Goal: Information Seeking & Learning: Learn about a topic

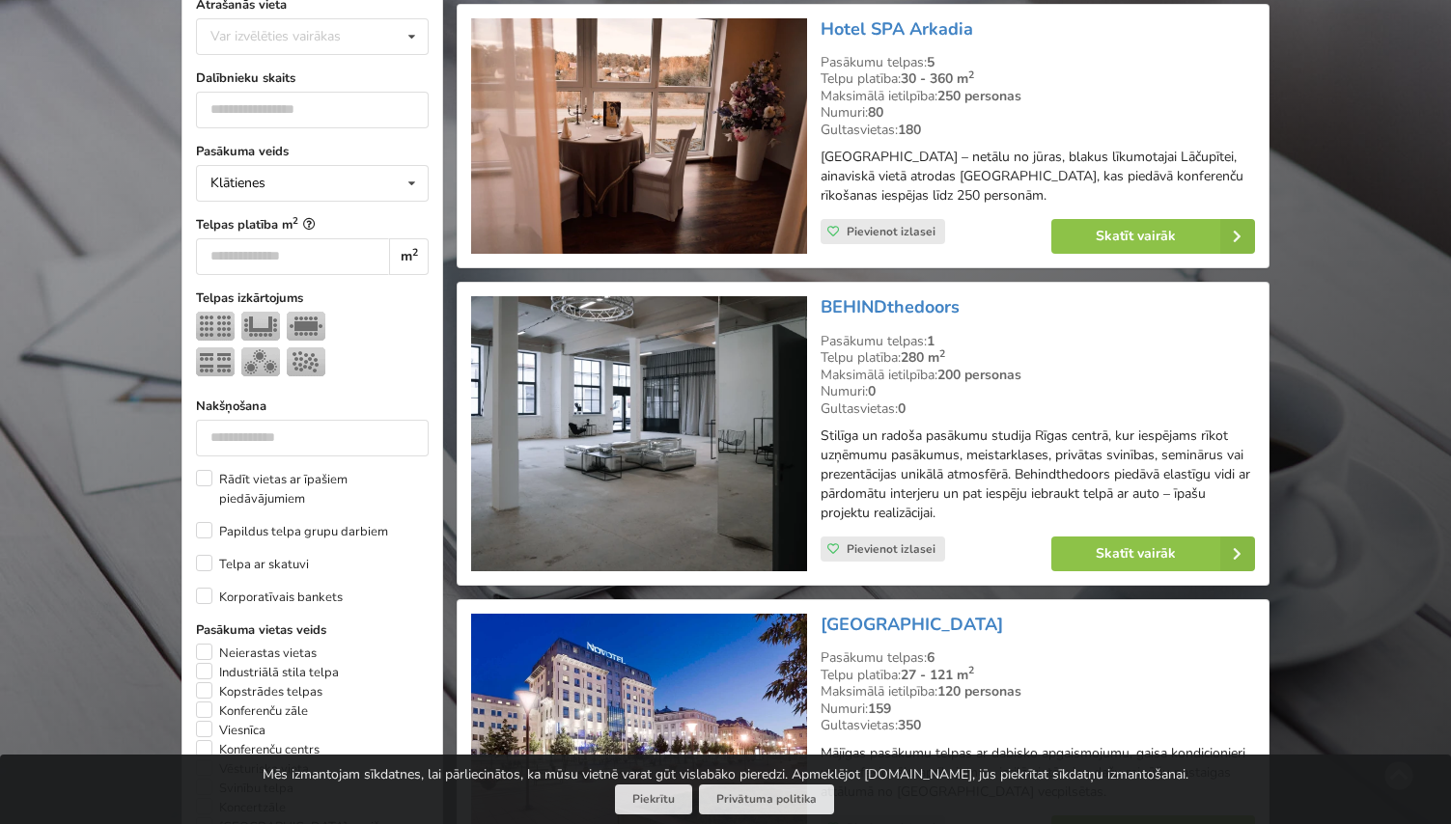
scroll to position [584, 0]
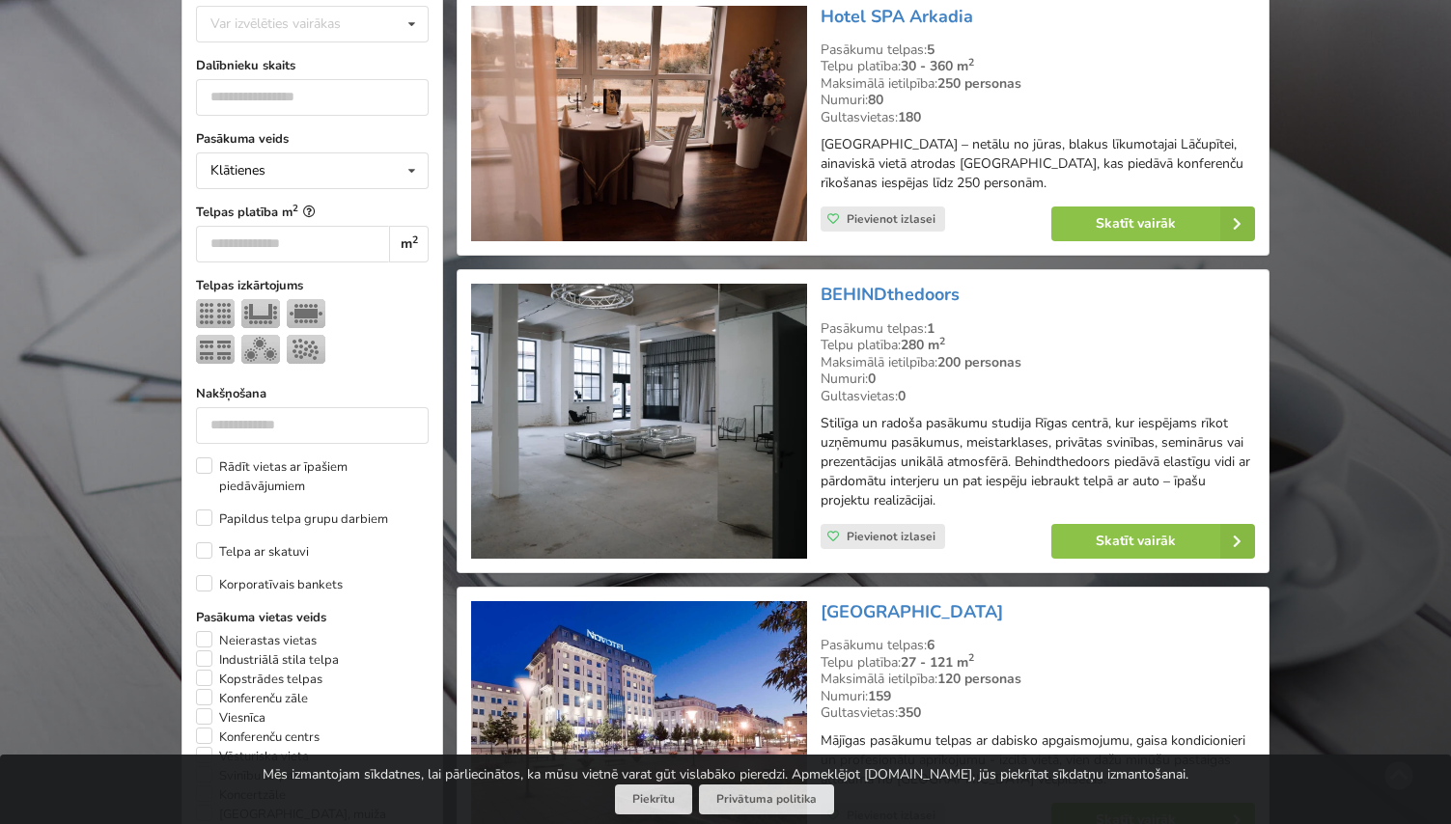
click at [730, 404] on img at bounding box center [638, 421] width 335 height 275
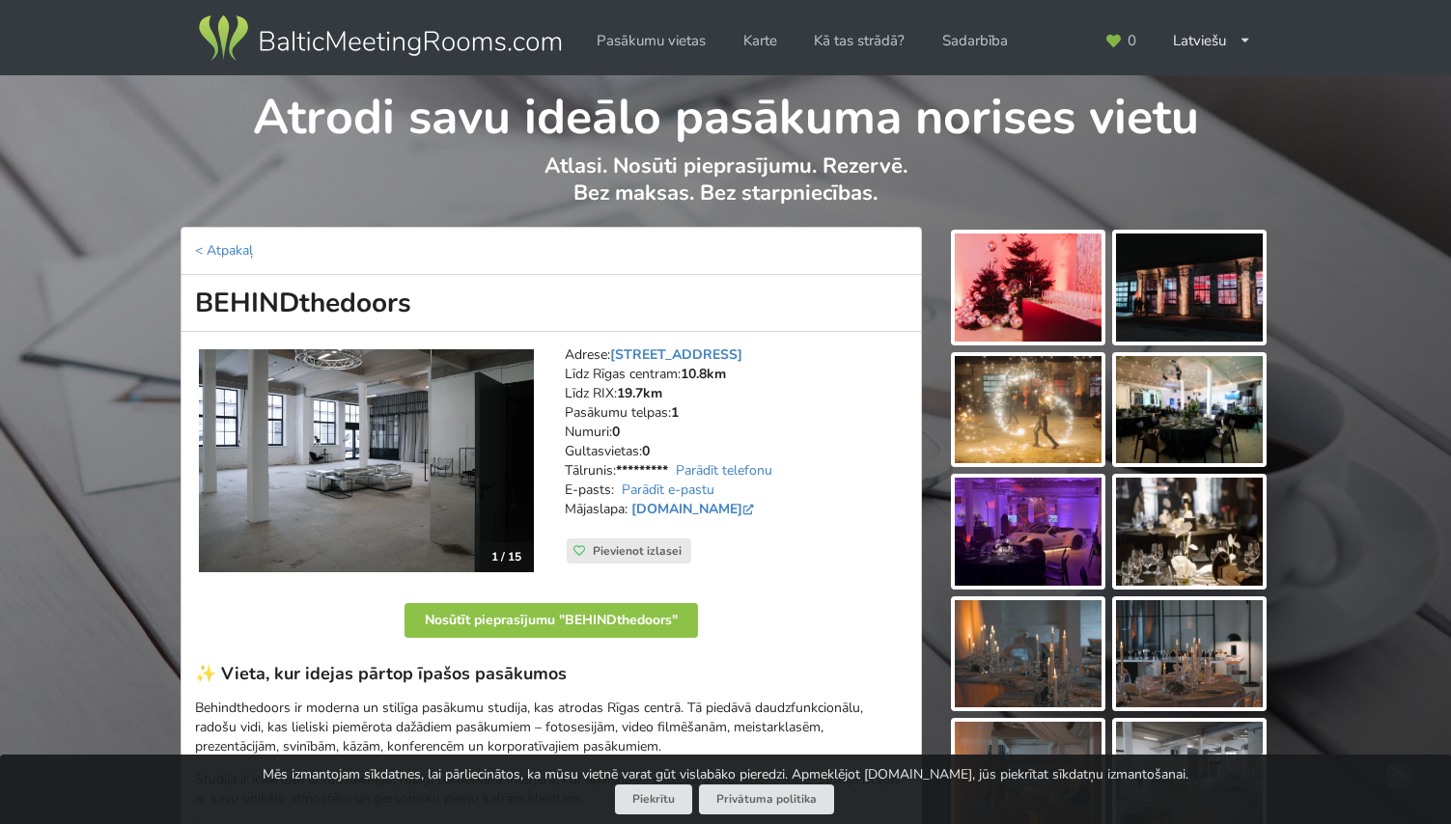
click at [455, 453] on img at bounding box center [366, 460] width 335 height 223
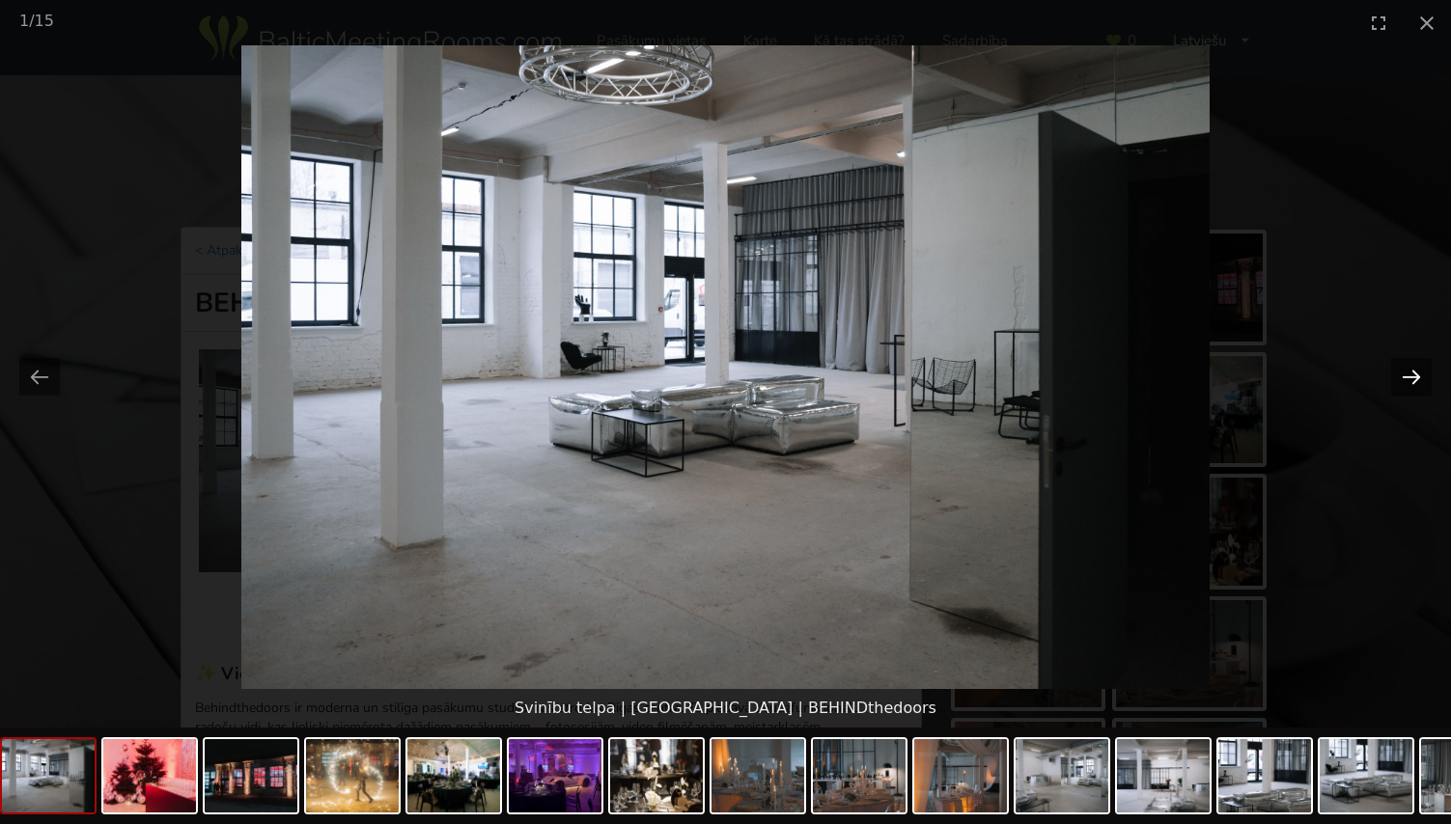
click at [1408, 368] on button "Next slide" at bounding box center [1411, 377] width 41 height 38
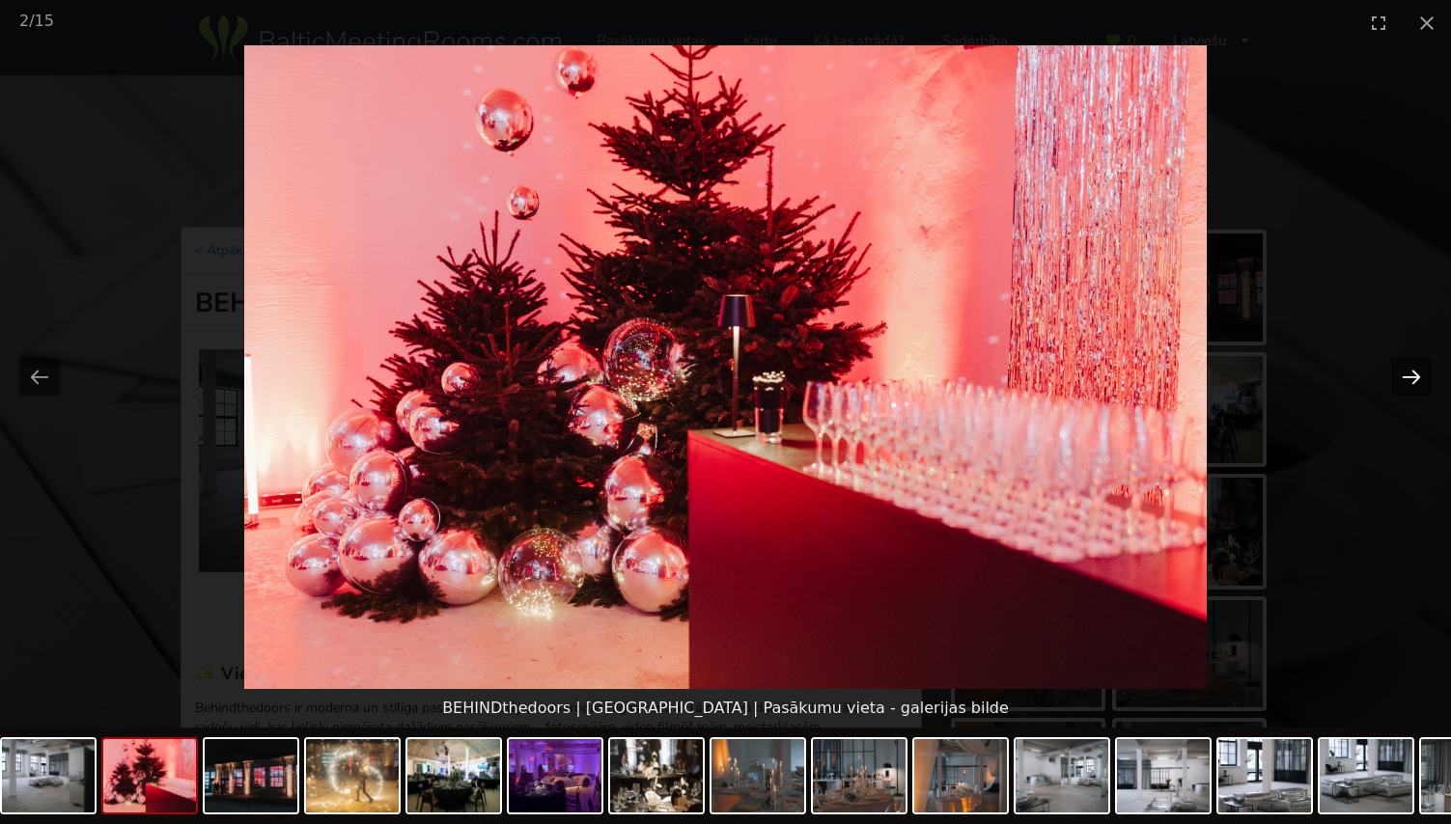
click at [1408, 368] on button "Next slide" at bounding box center [1411, 377] width 41 height 38
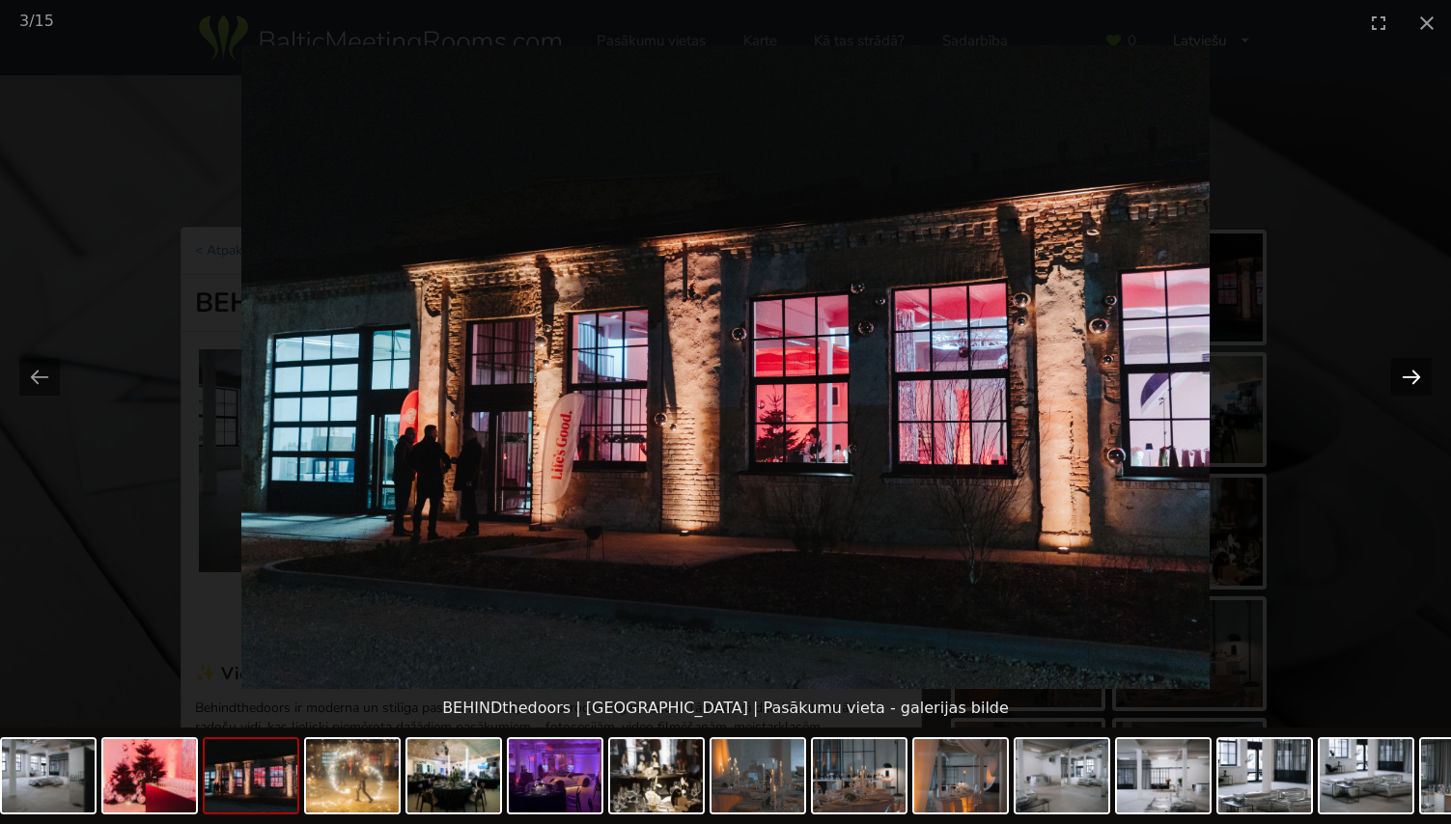
click at [1408, 368] on button "Next slide" at bounding box center [1411, 377] width 41 height 38
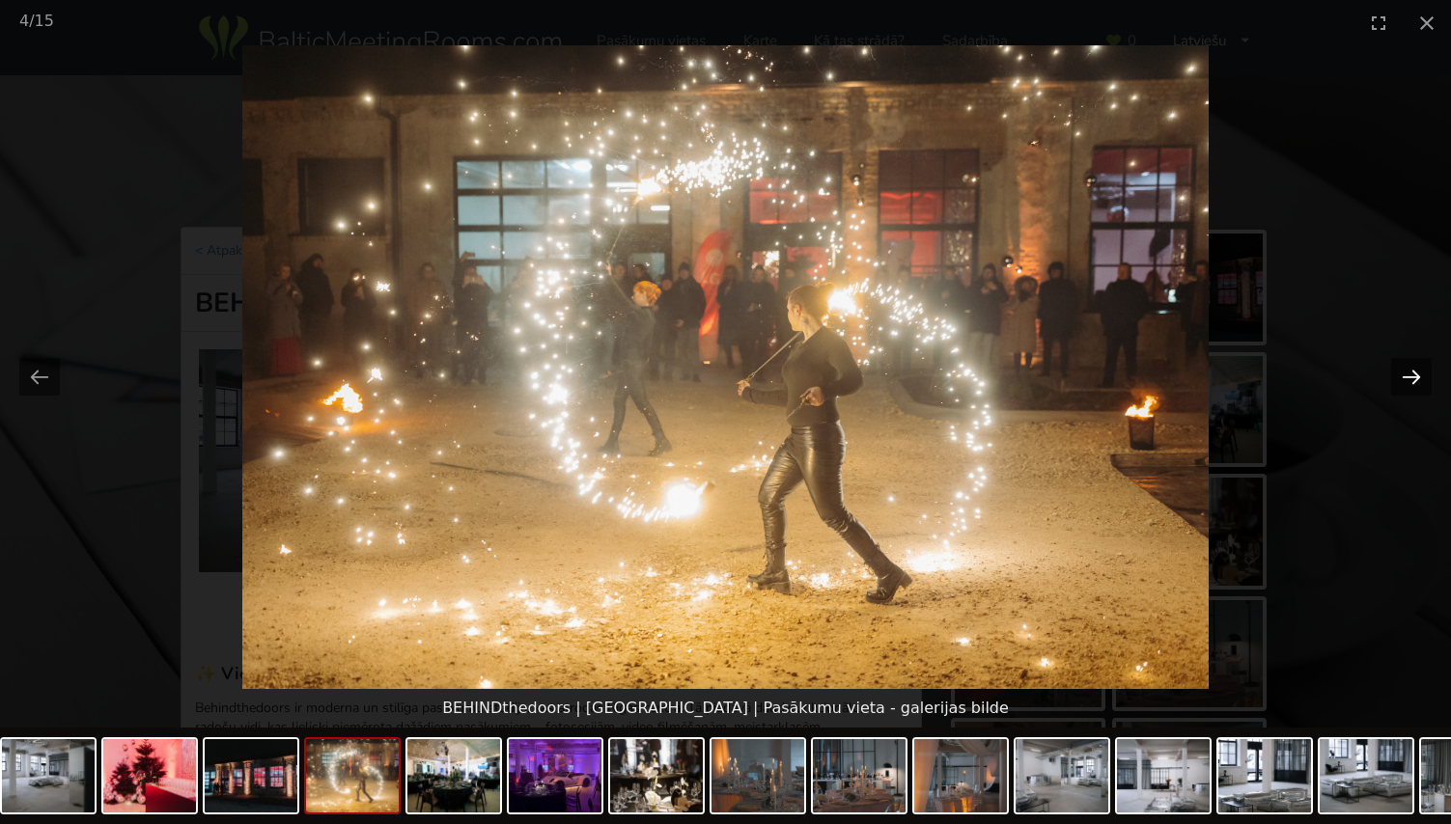
click at [1408, 368] on button "Next slide" at bounding box center [1411, 377] width 41 height 38
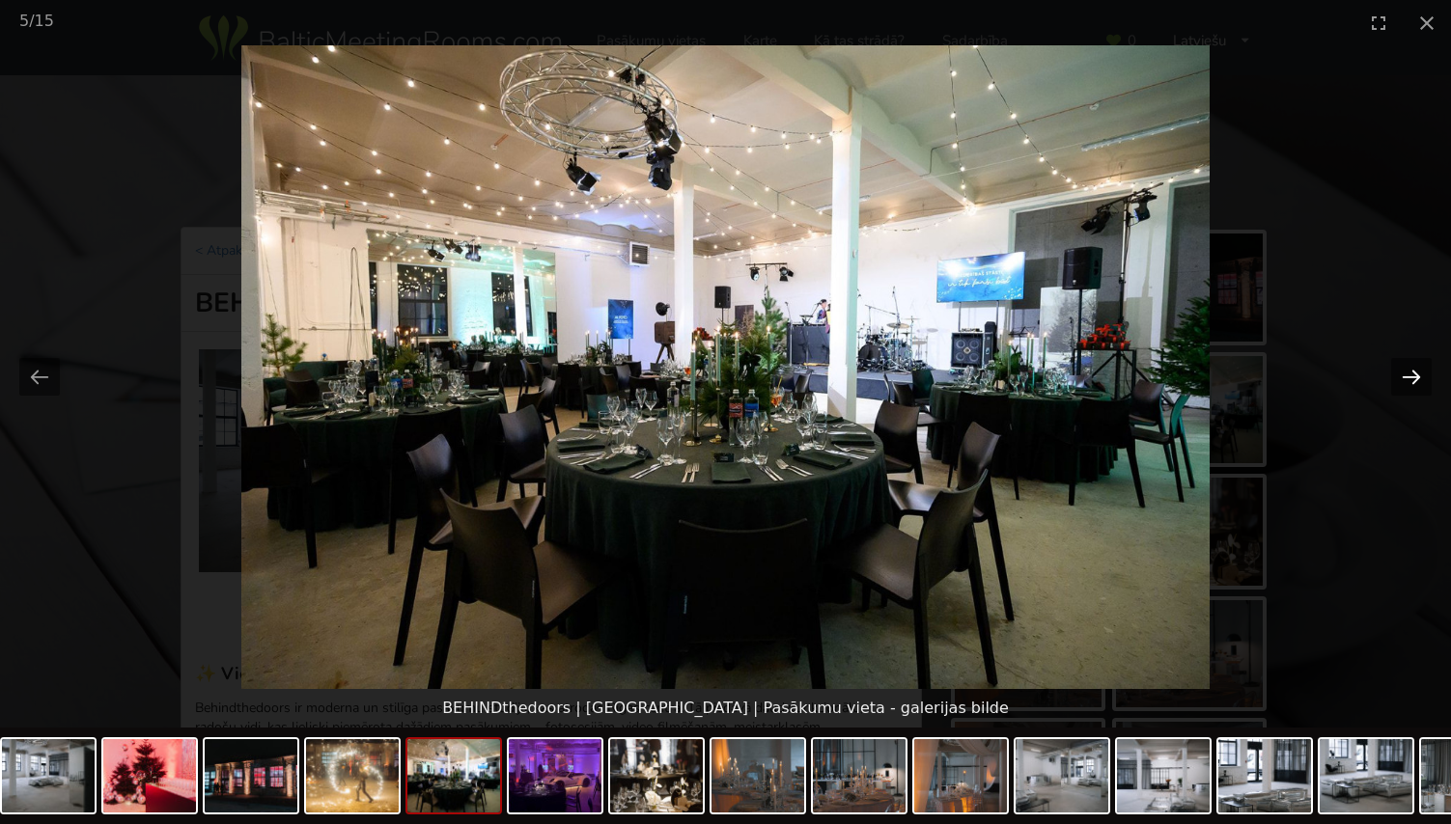
click at [1408, 368] on button "Next slide" at bounding box center [1411, 377] width 41 height 38
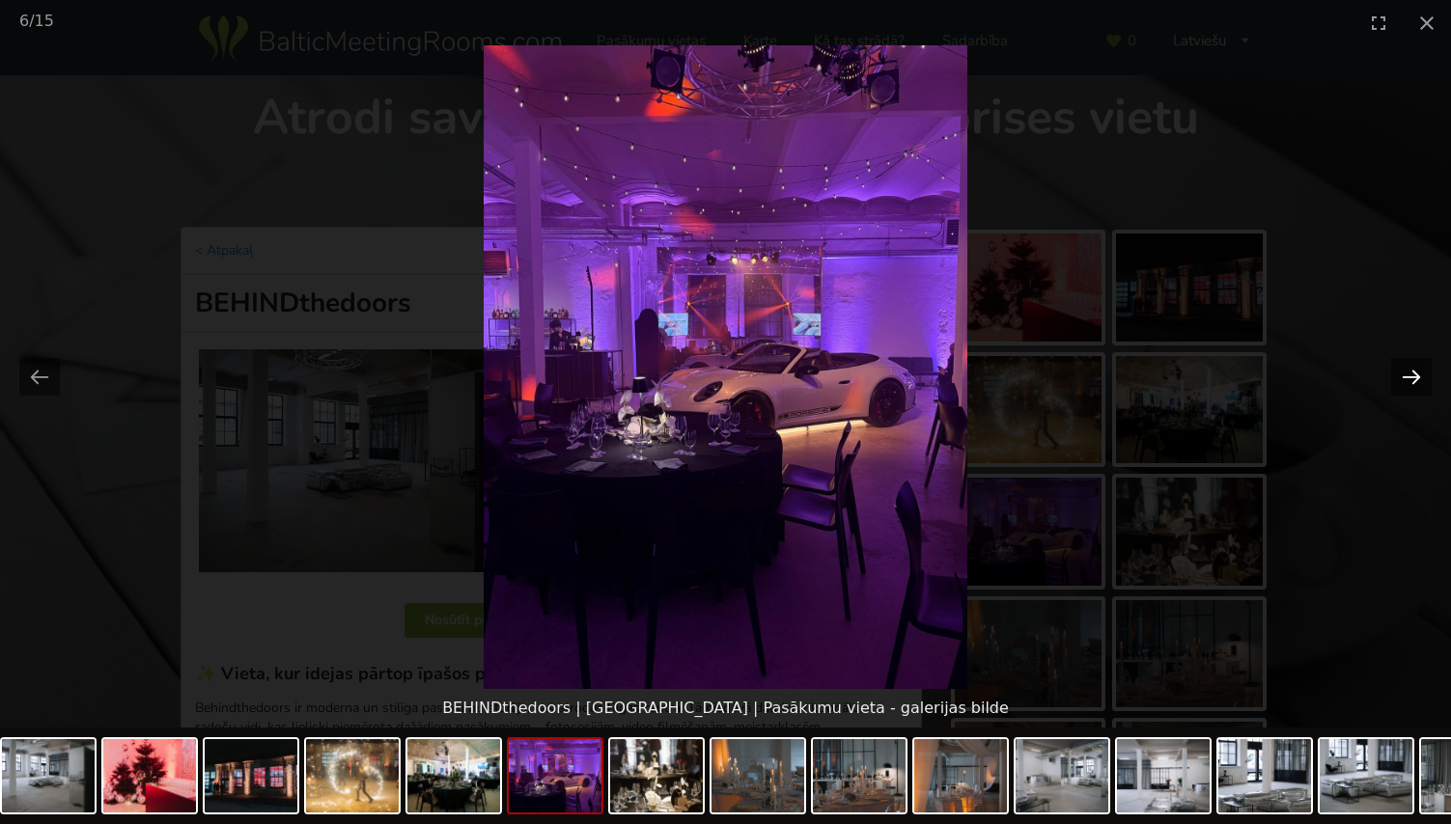
click at [1408, 368] on button "Next slide" at bounding box center [1411, 377] width 41 height 38
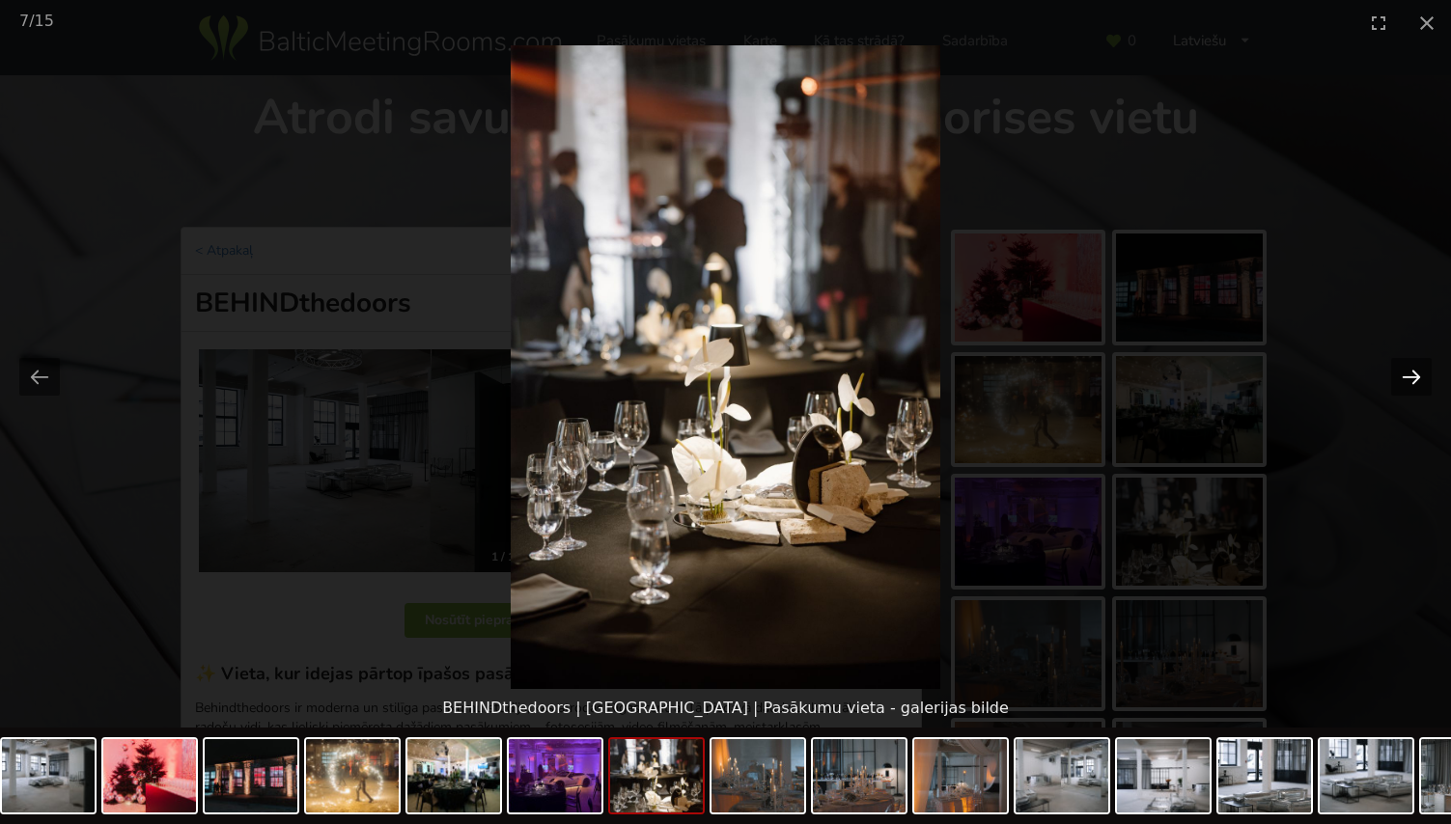
click at [1408, 368] on button "Next slide" at bounding box center [1411, 377] width 41 height 38
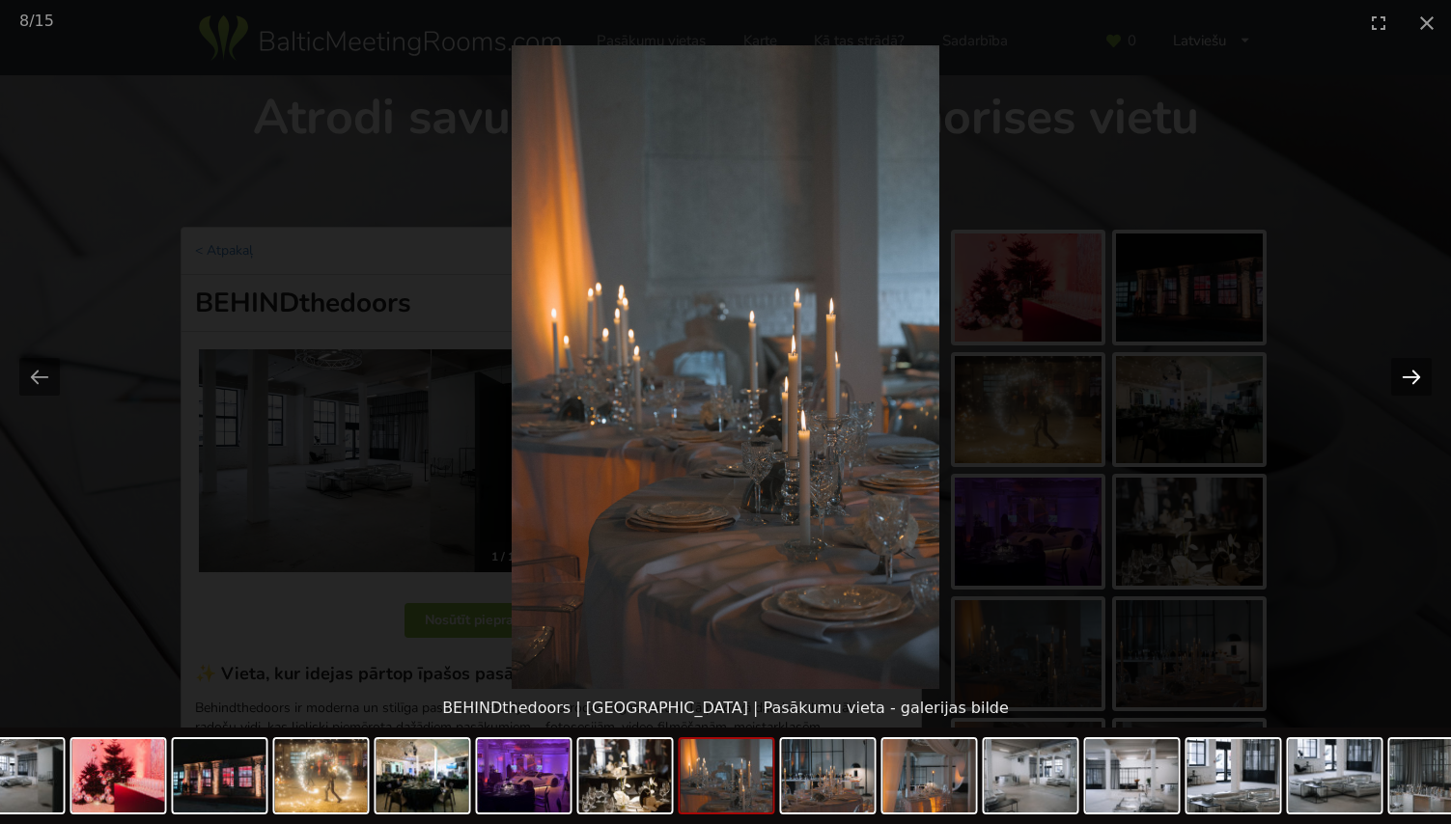
click at [1408, 368] on button "Next slide" at bounding box center [1411, 377] width 41 height 38
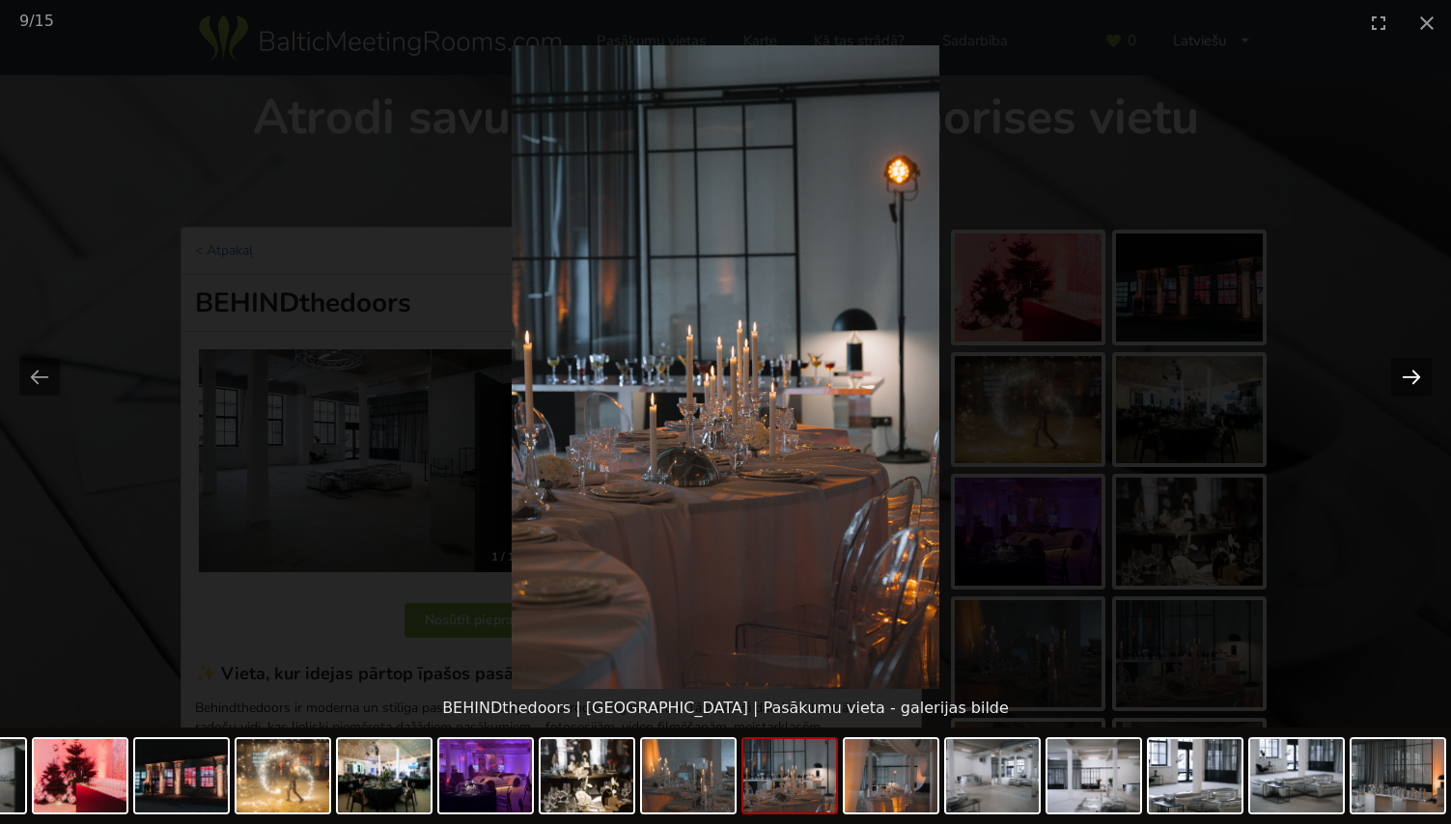
click at [1408, 368] on button "Next slide" at bounding box center [1411, 377] width 41 height 38
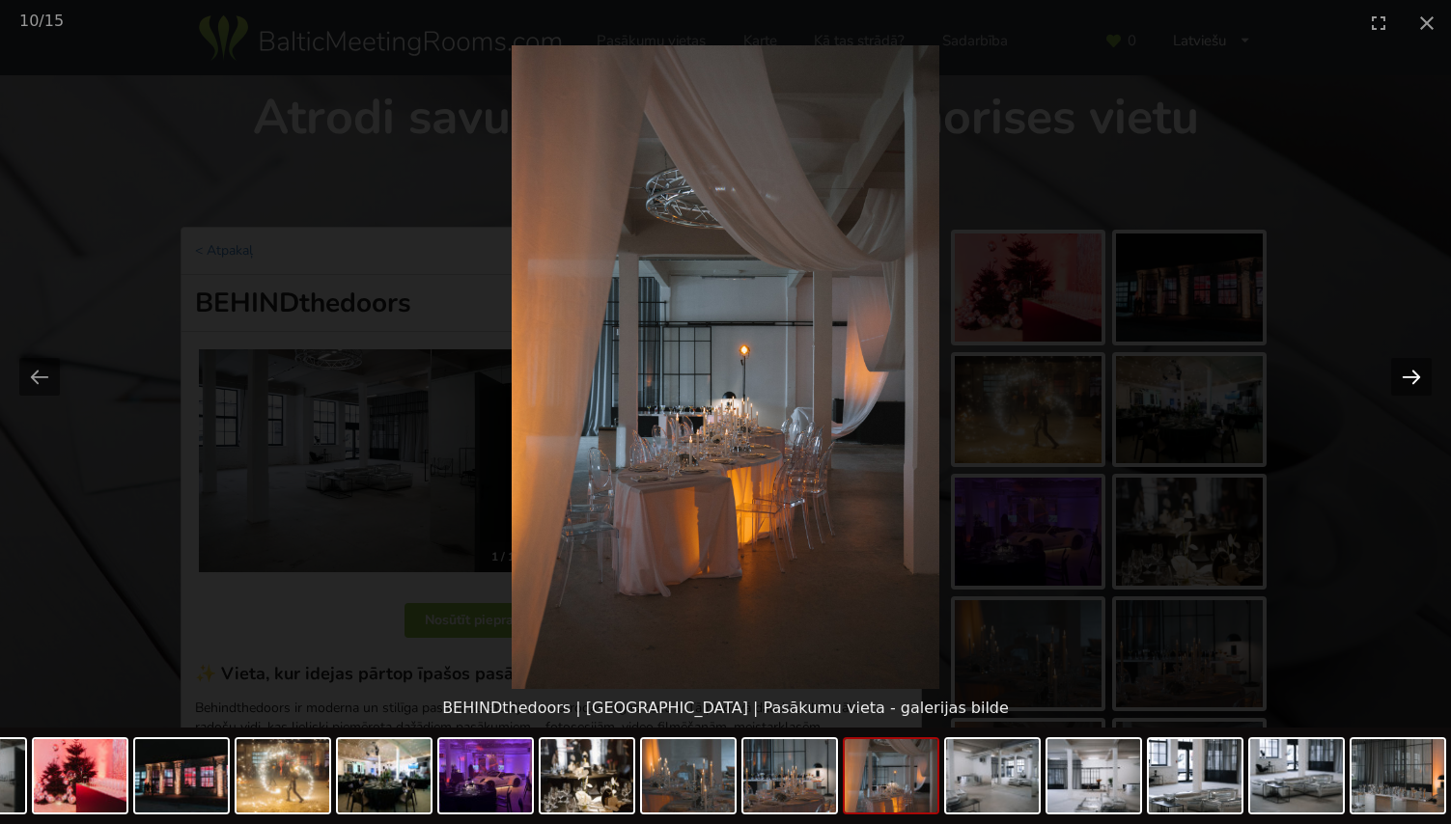
click at [1408, 368] on button "Next slide" at bounding box center [1411, 377] width 41 height 38
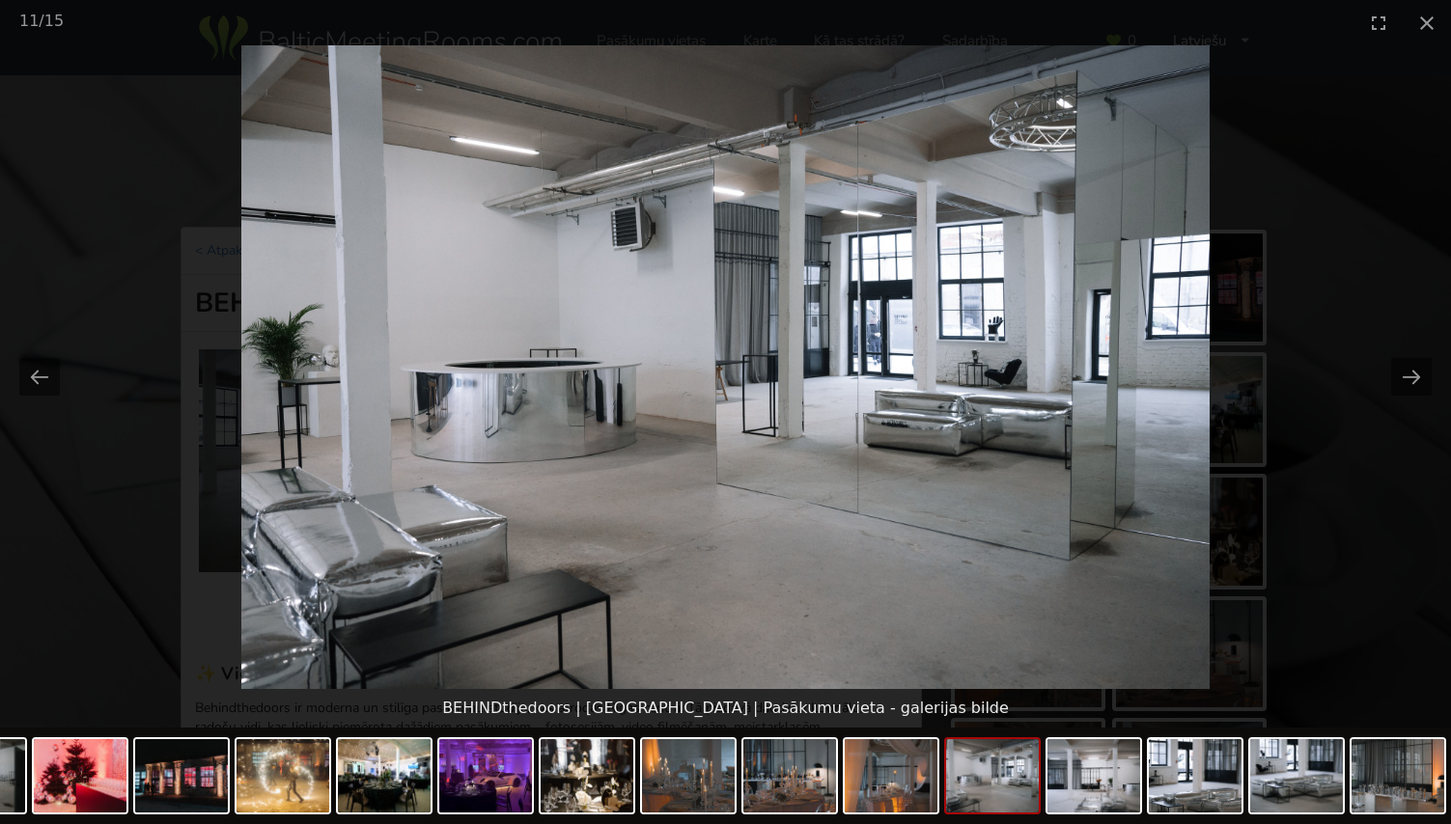
click at [1325, 319] on picture at bounding box center [725, 367] width 1451 height 644
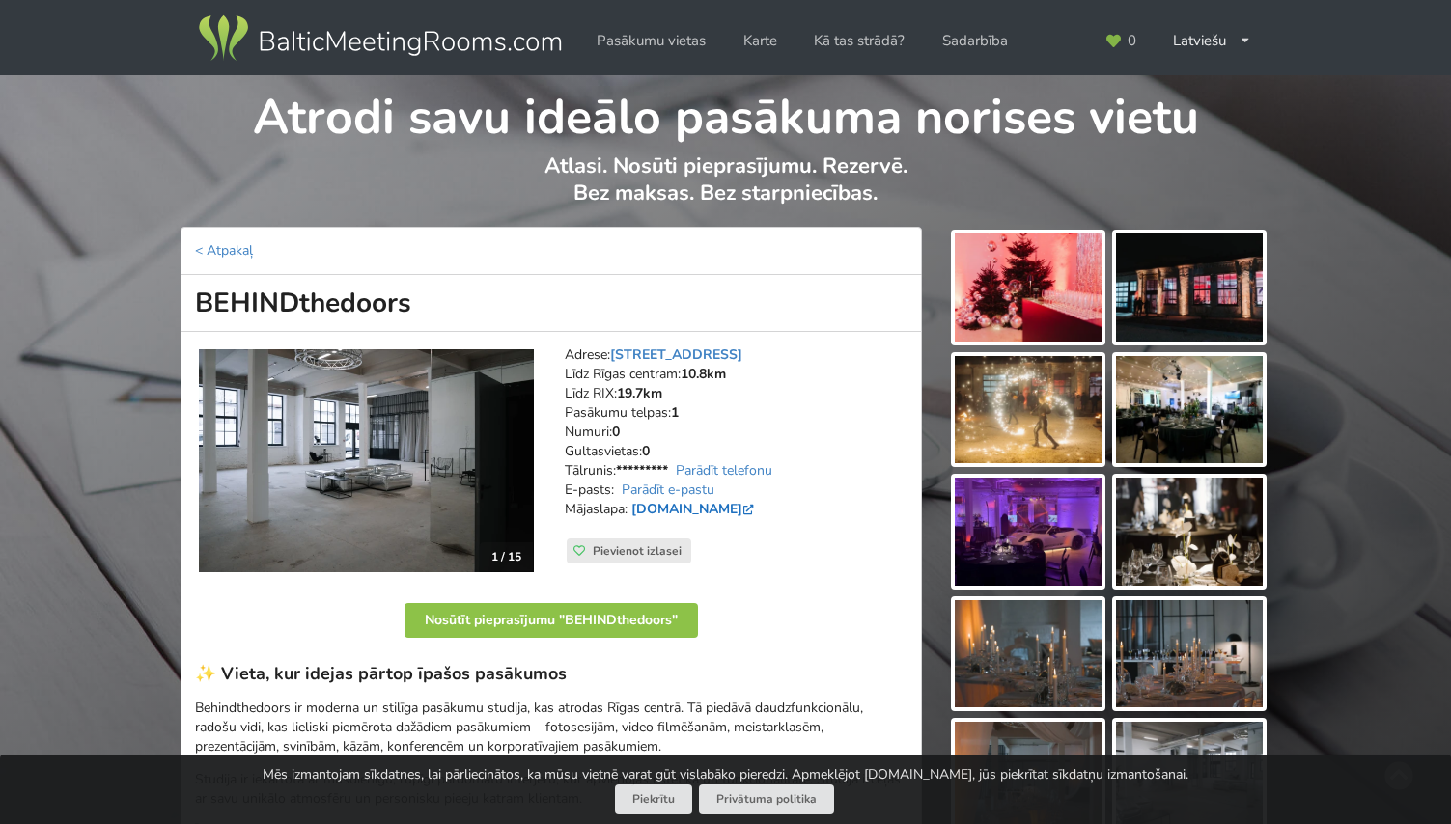
click at [738, 508] on link "www.behindthedoors.lv" at bounding box center [694, 509] width 126 height 18
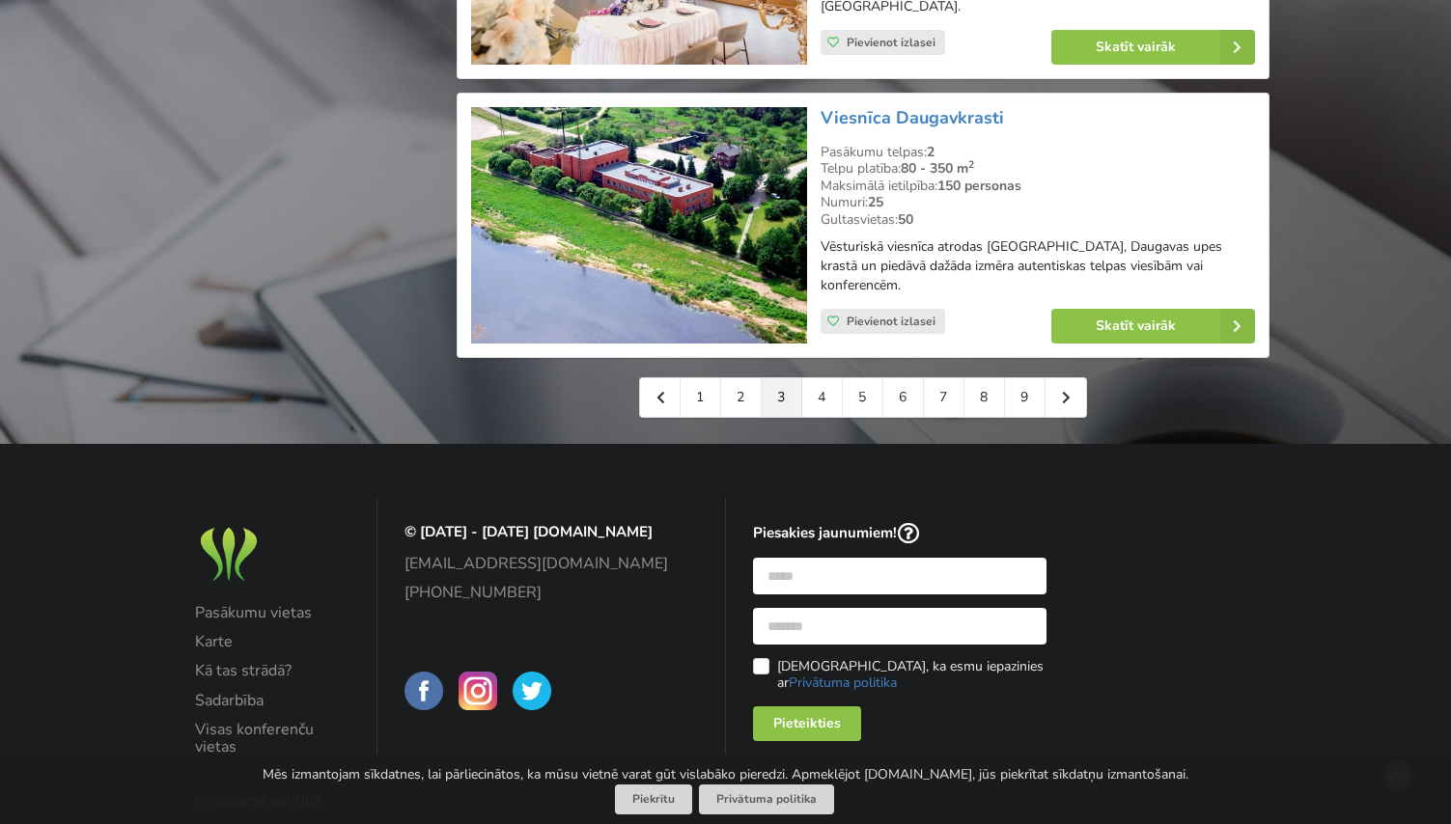
scroll to position [4422, 0]
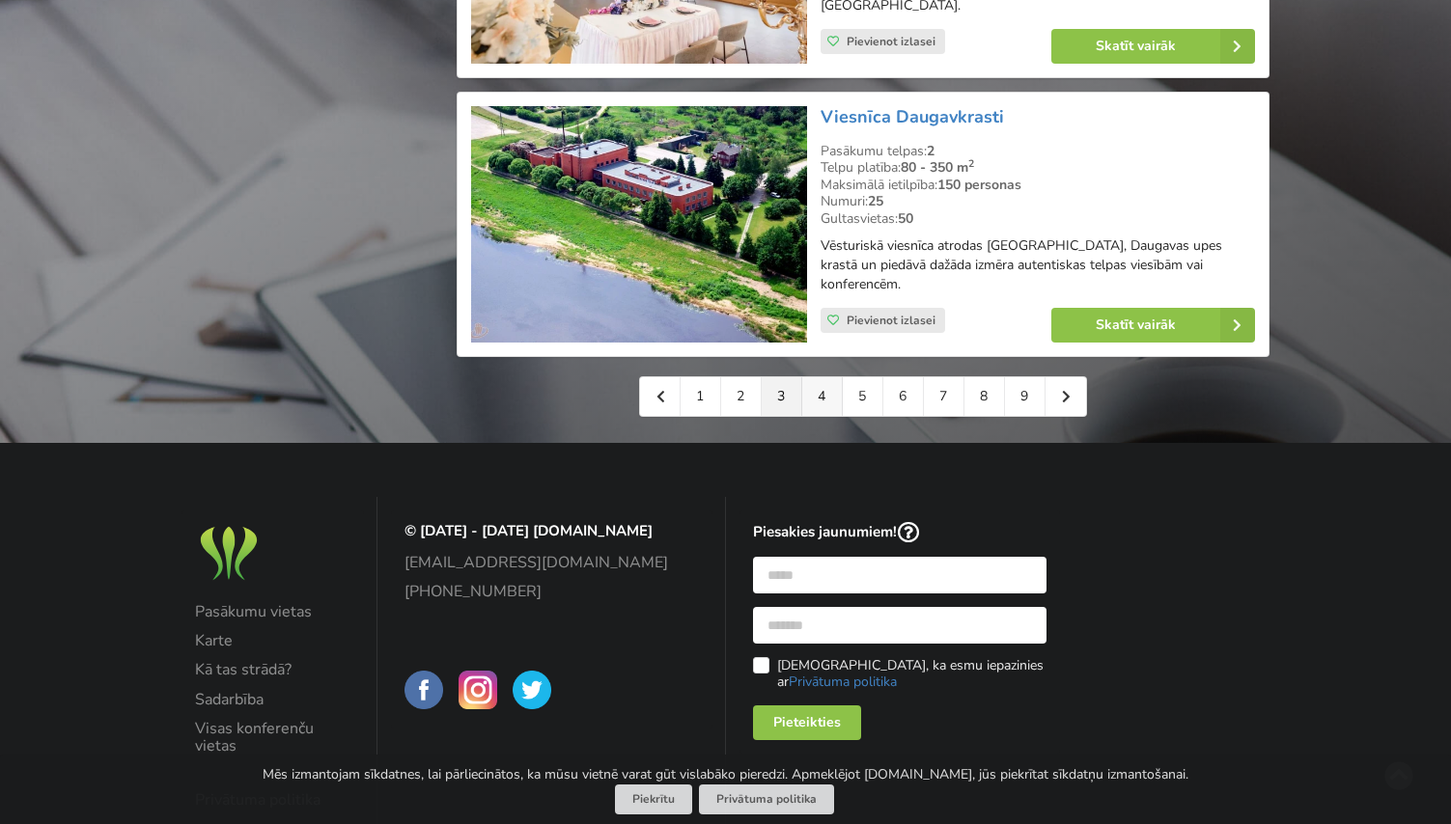
click at [830, 377] on link "4" at bounding box center [822, 396] width 41 height 39
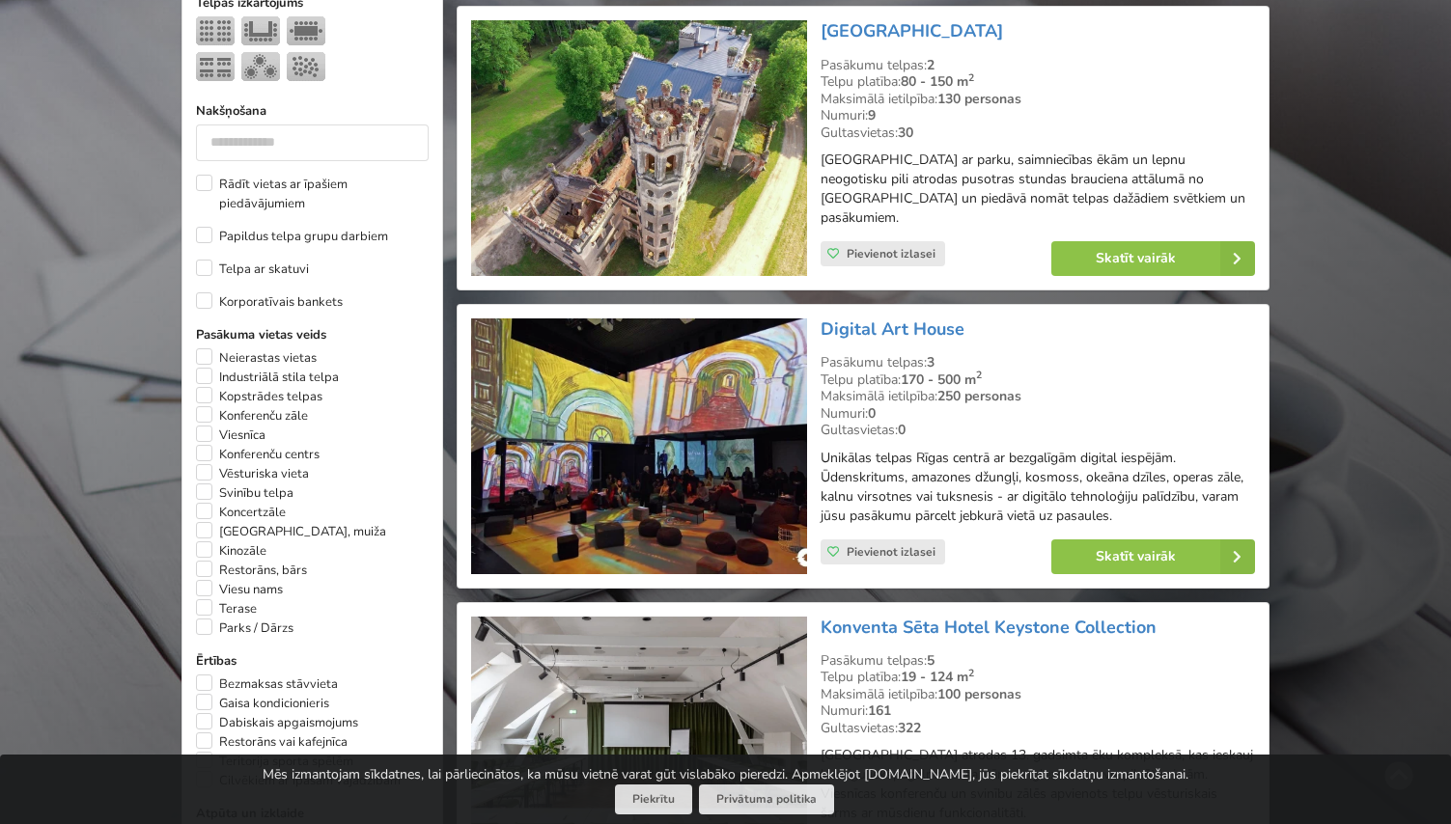
scroll to position [839, 0]
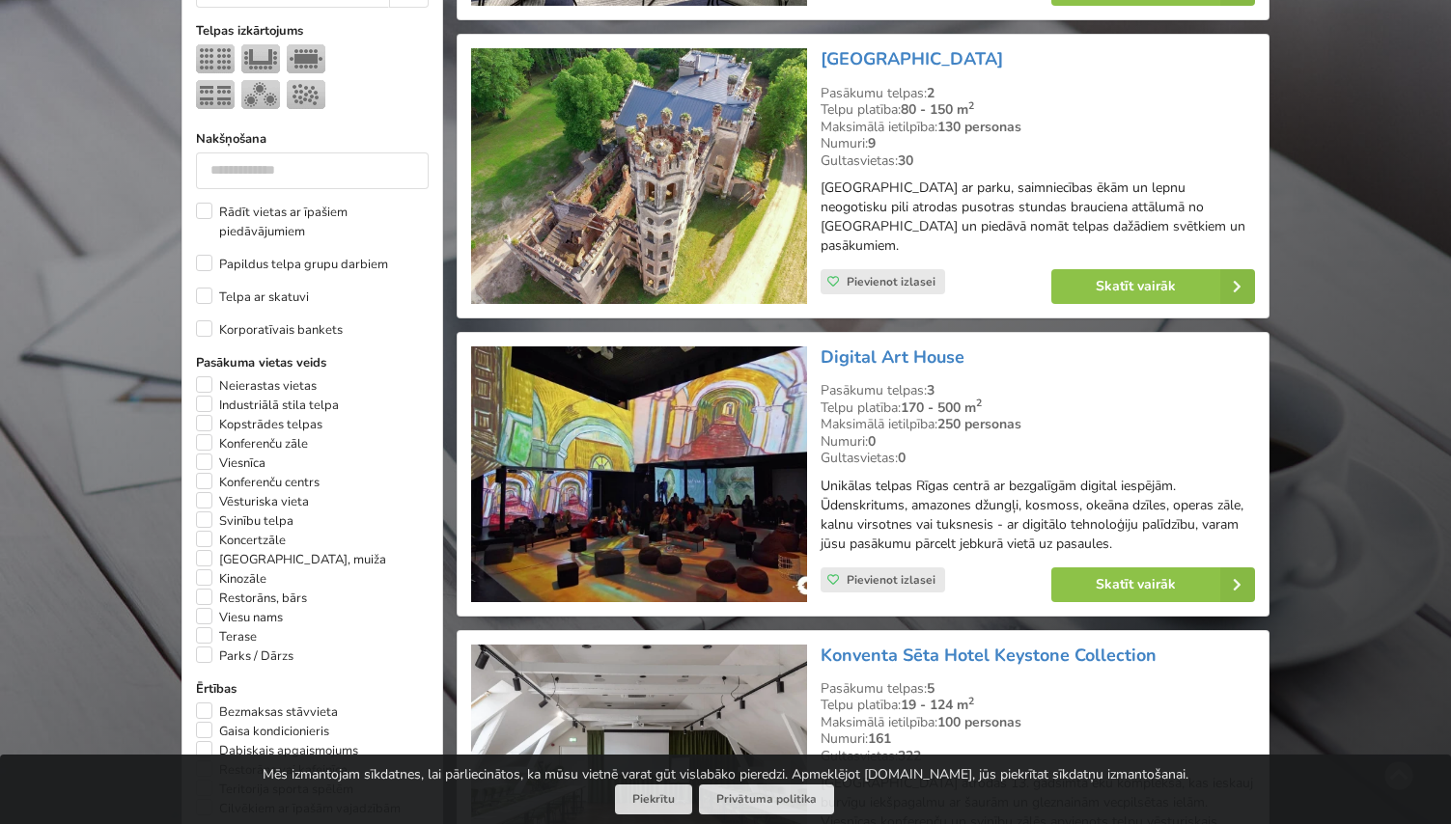
click at [672, 204] on img at bounding box center [638, 176] width 335 height 256
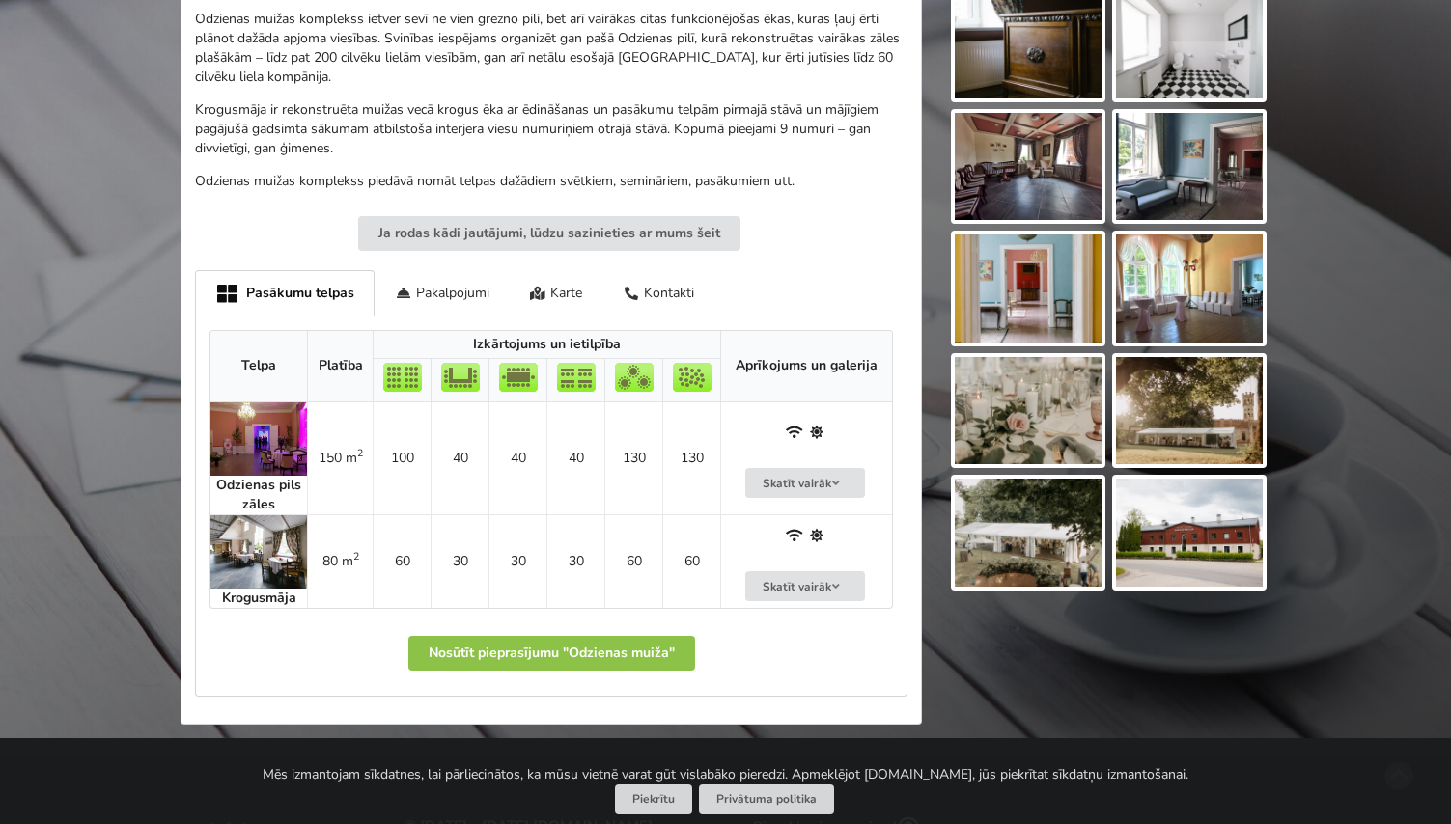
scroll to position [760, 0]
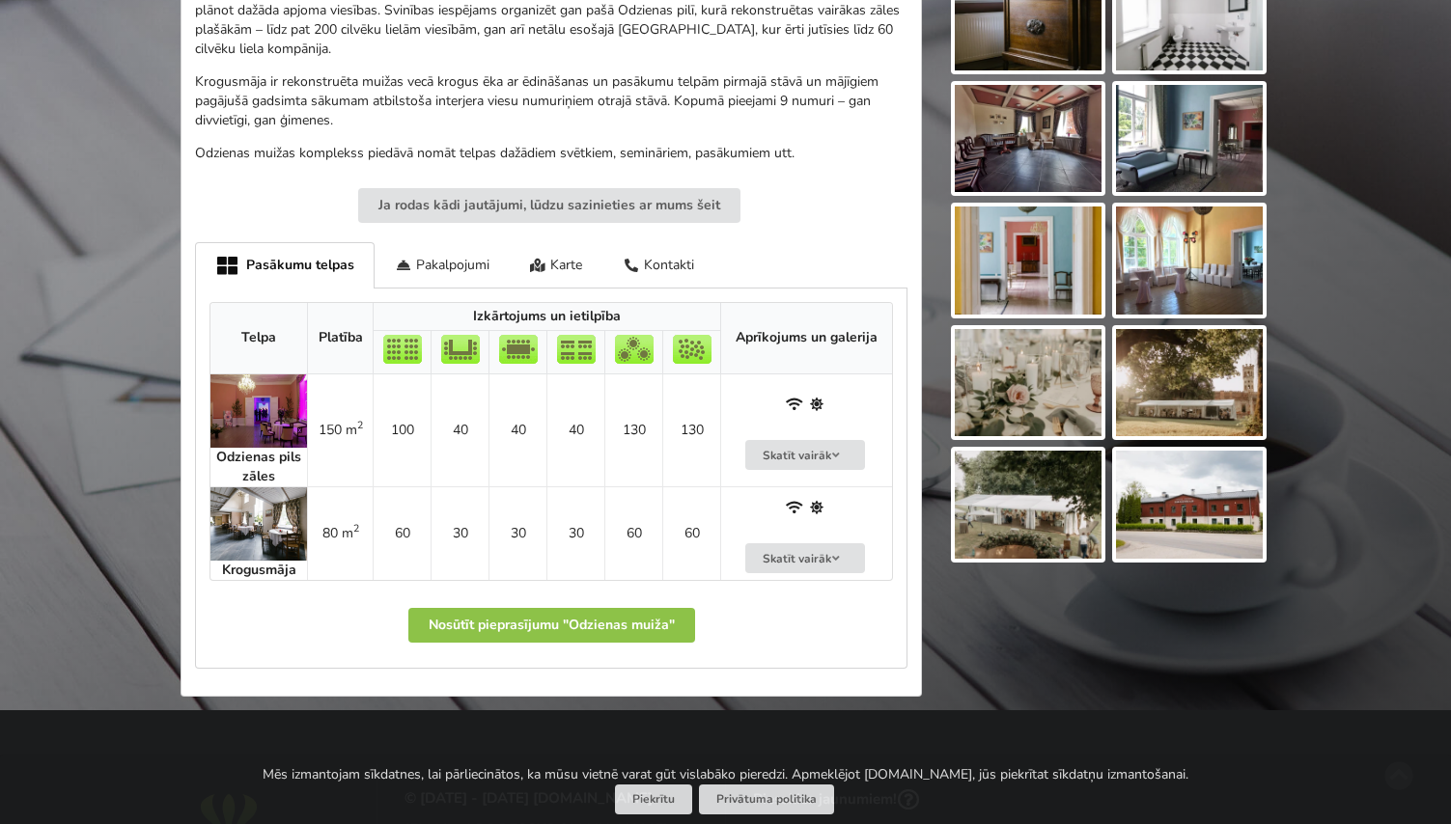
click at [261, 511] on img at bounding box center [258, 524] width 97 height 73
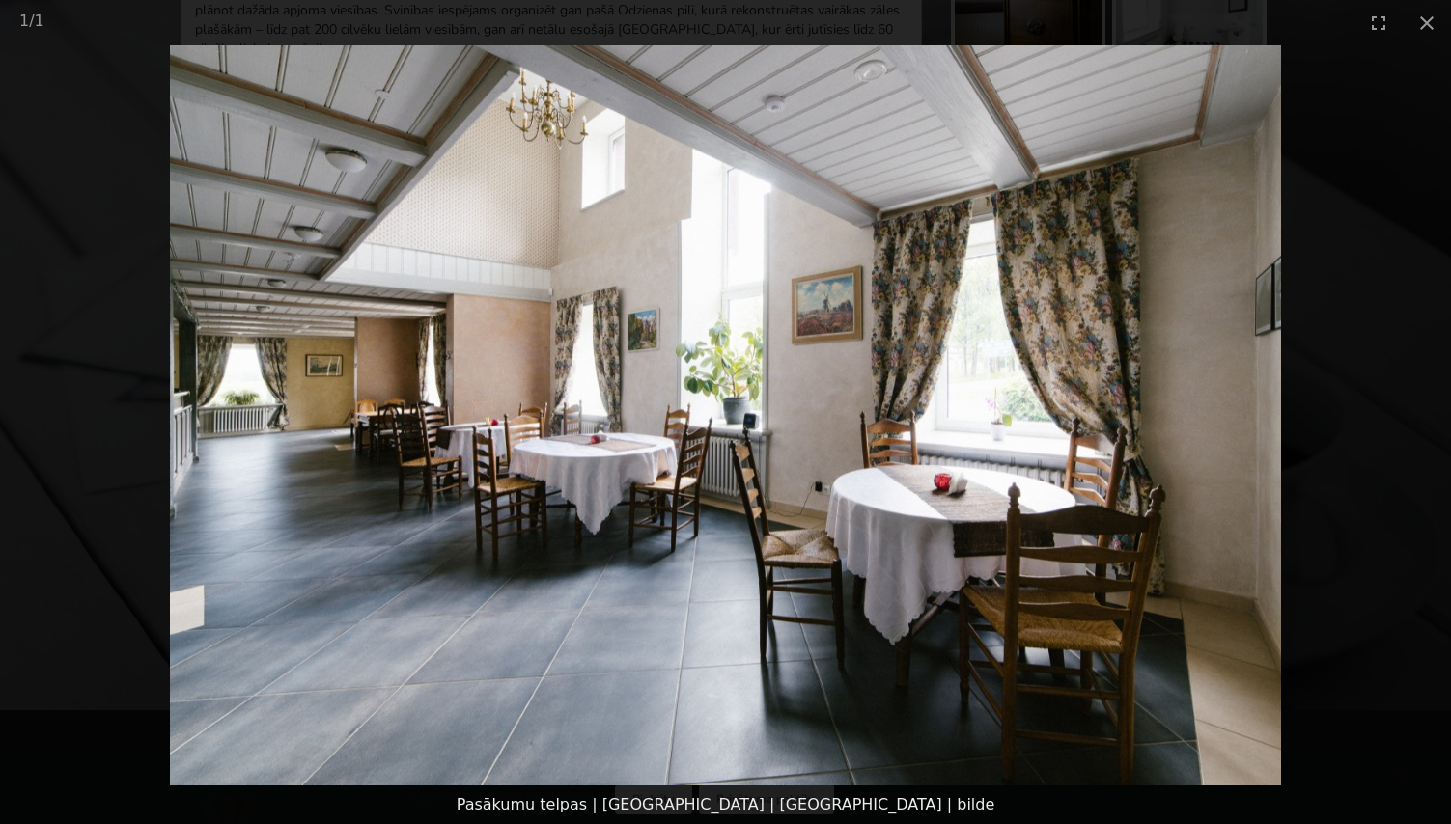
click at [1101, 290] on picture at bounding box center [725, 415] width 1451 height 740
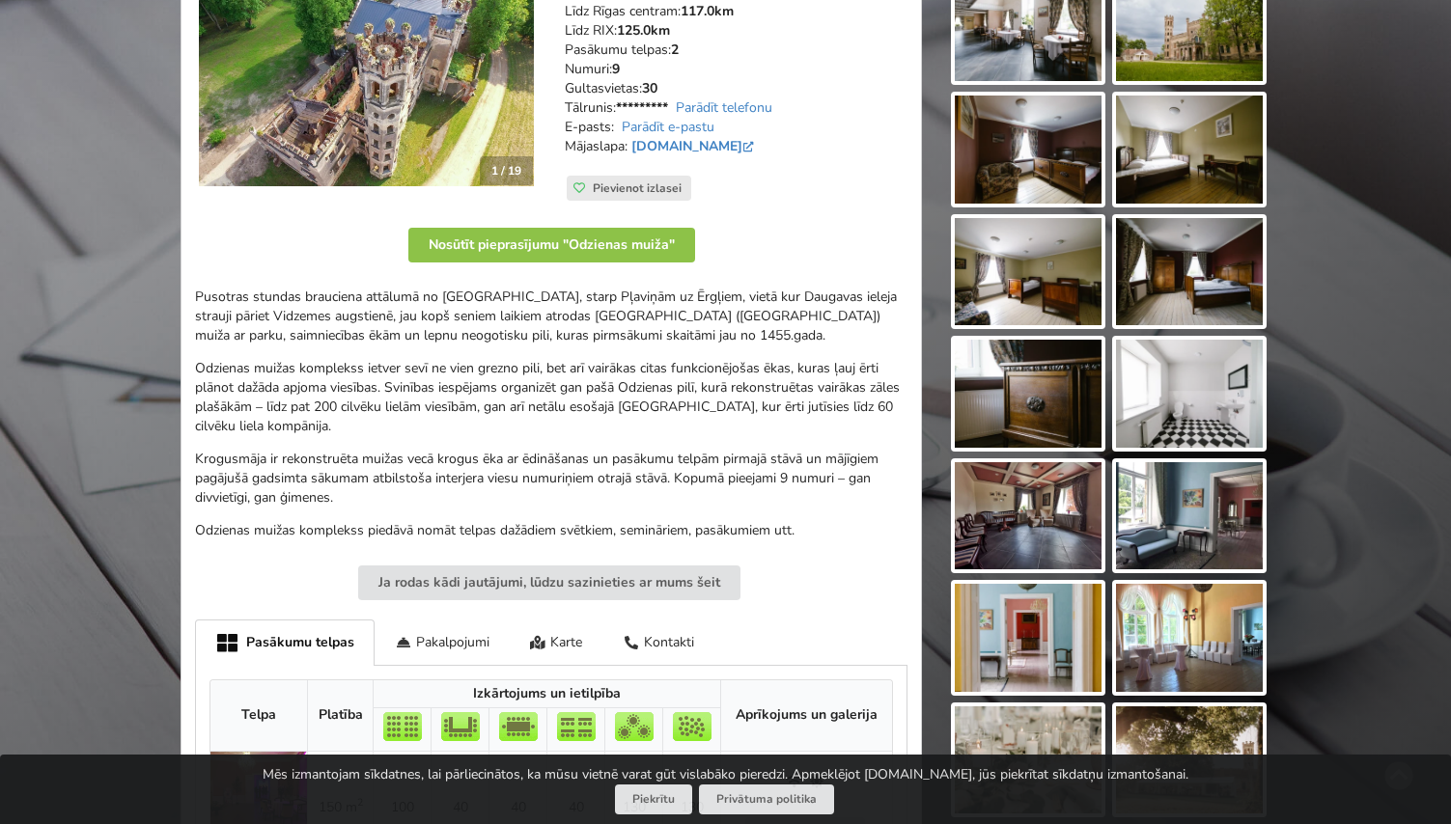
scroll to position [381, 0]
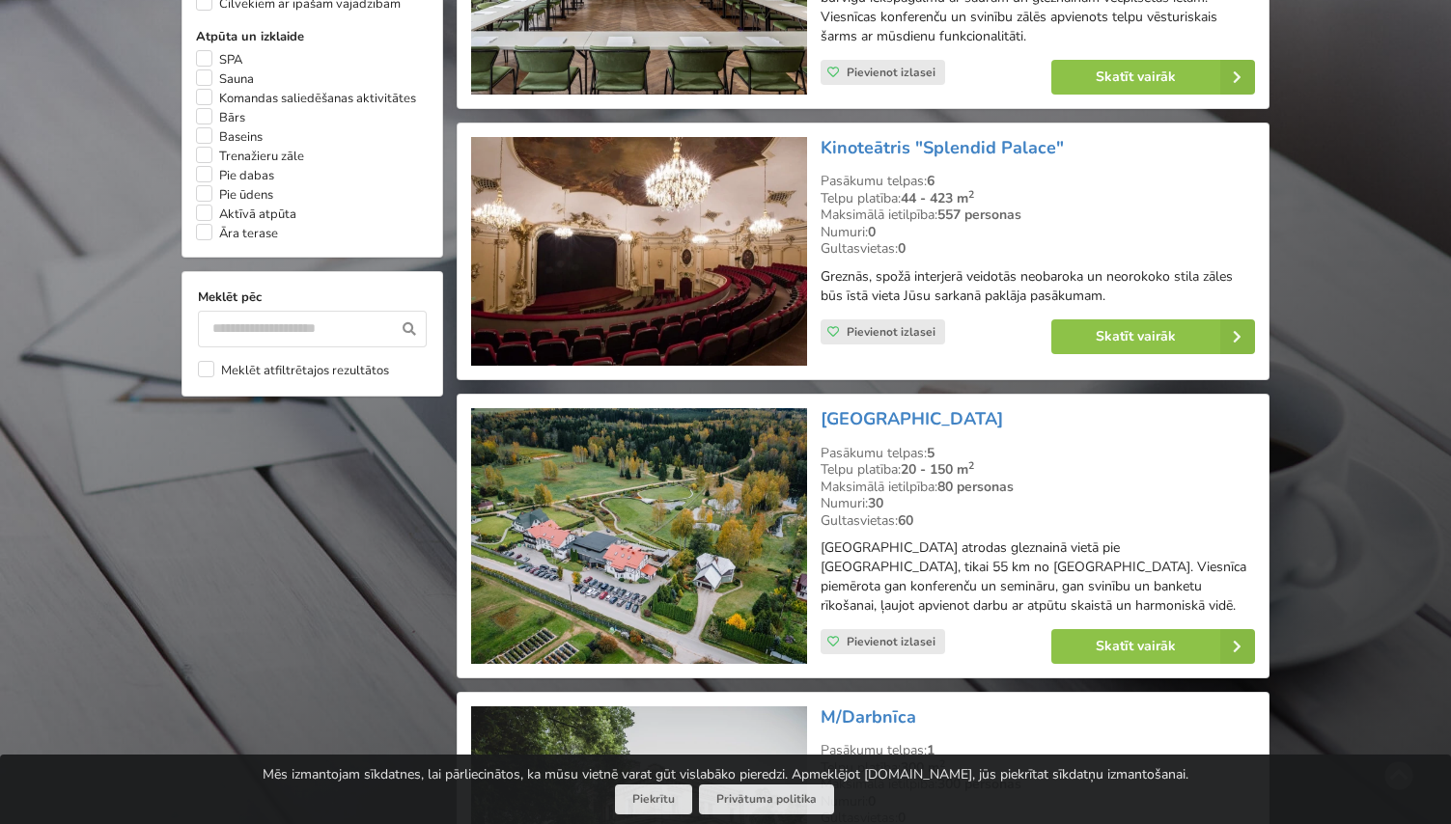
scroll to position [1682, 0]
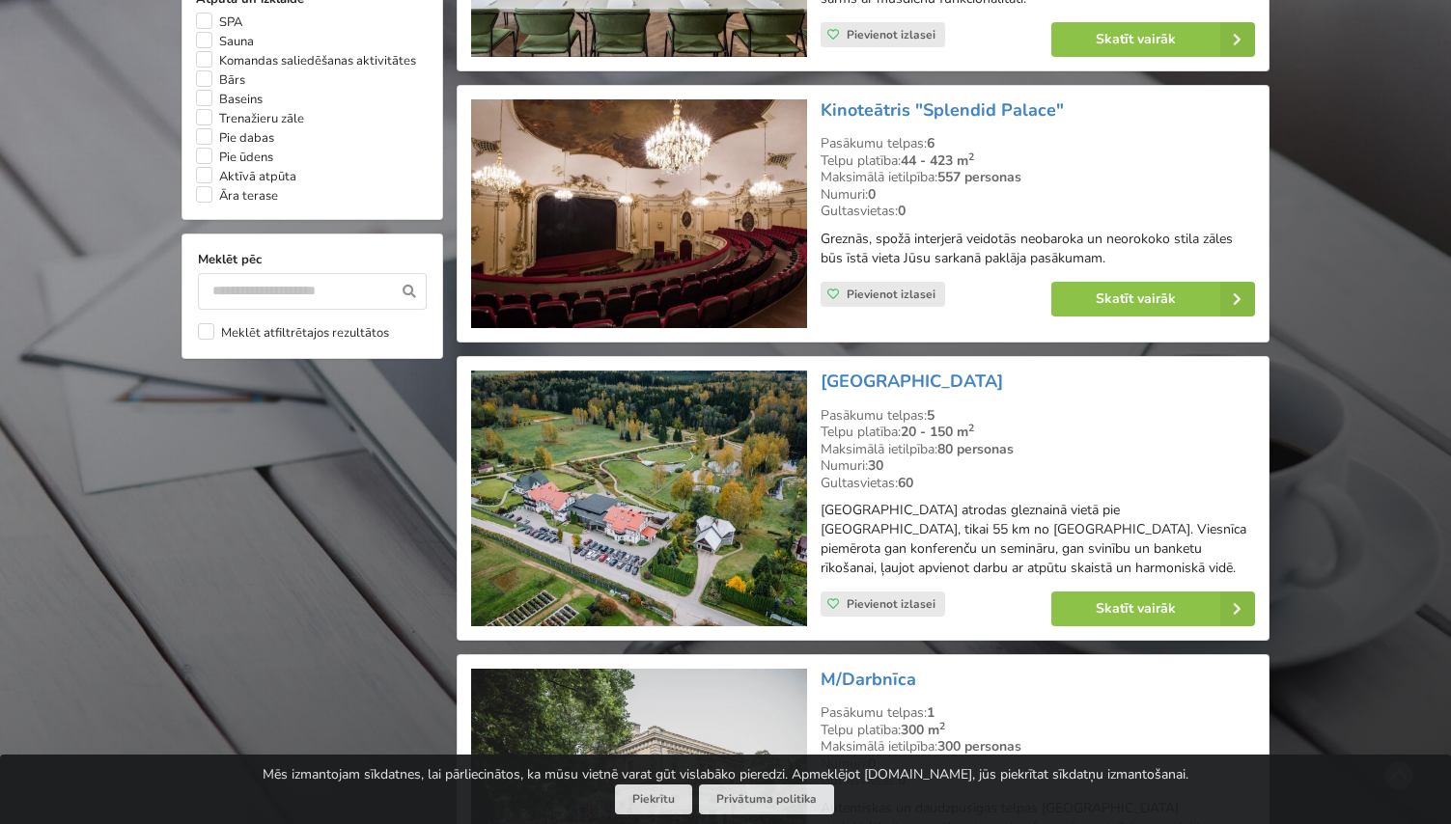
click at [713, 218] on img at bounding box center [638, 213] width 335 height 229
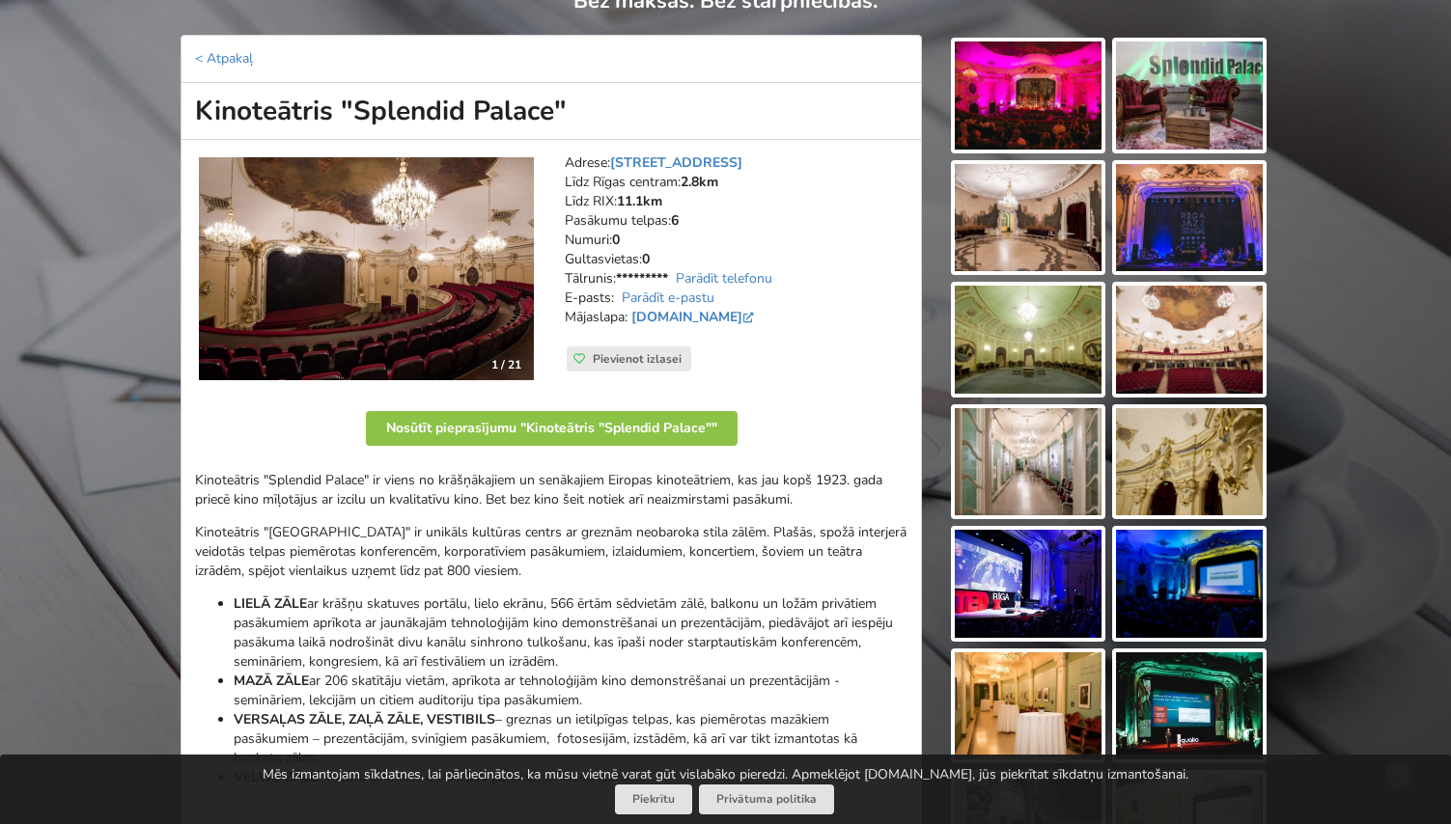
scroll to position [212, 0]
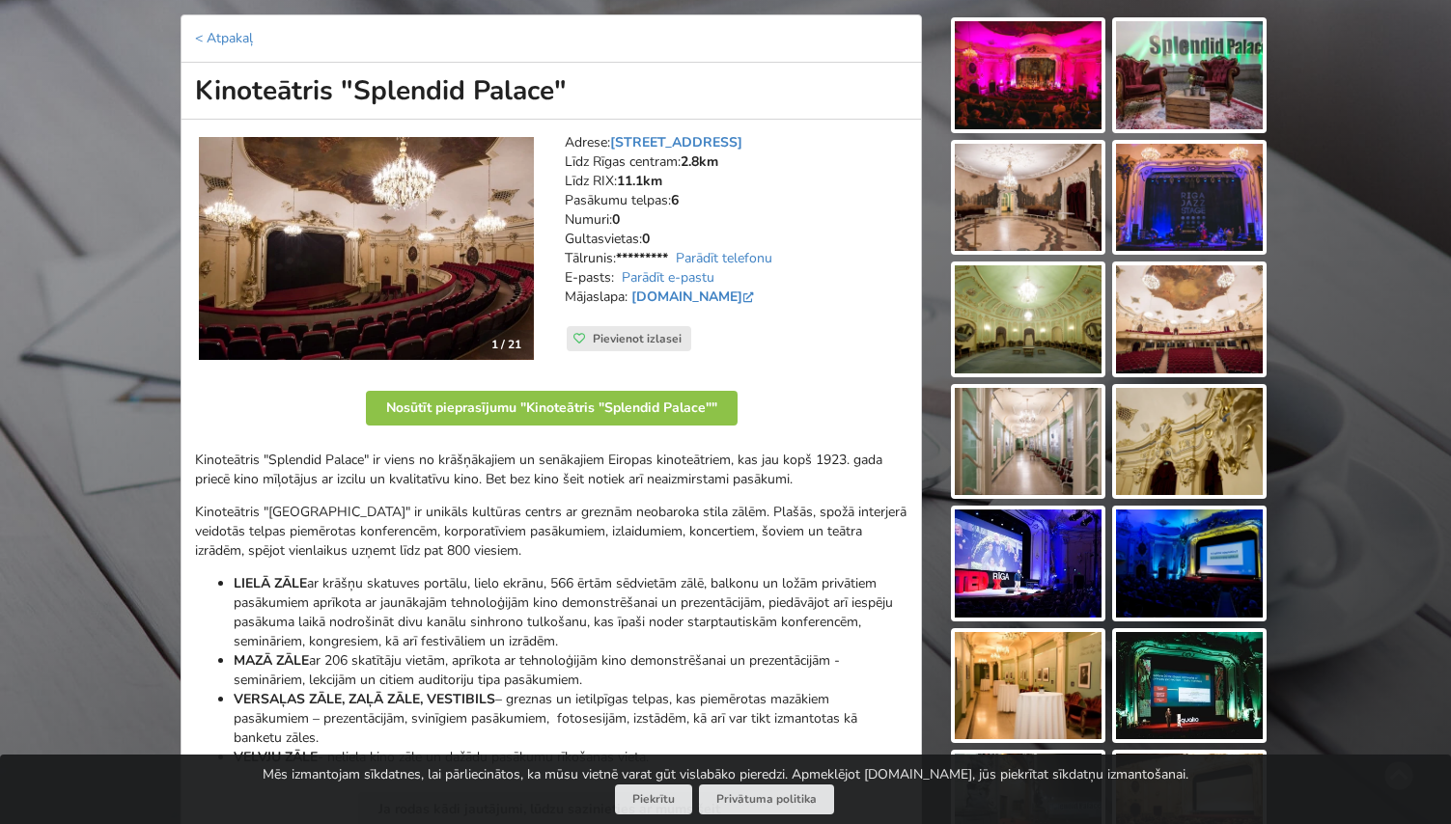
click at [391, 289] on img at bounding box center [366, 248] width 335 height 223
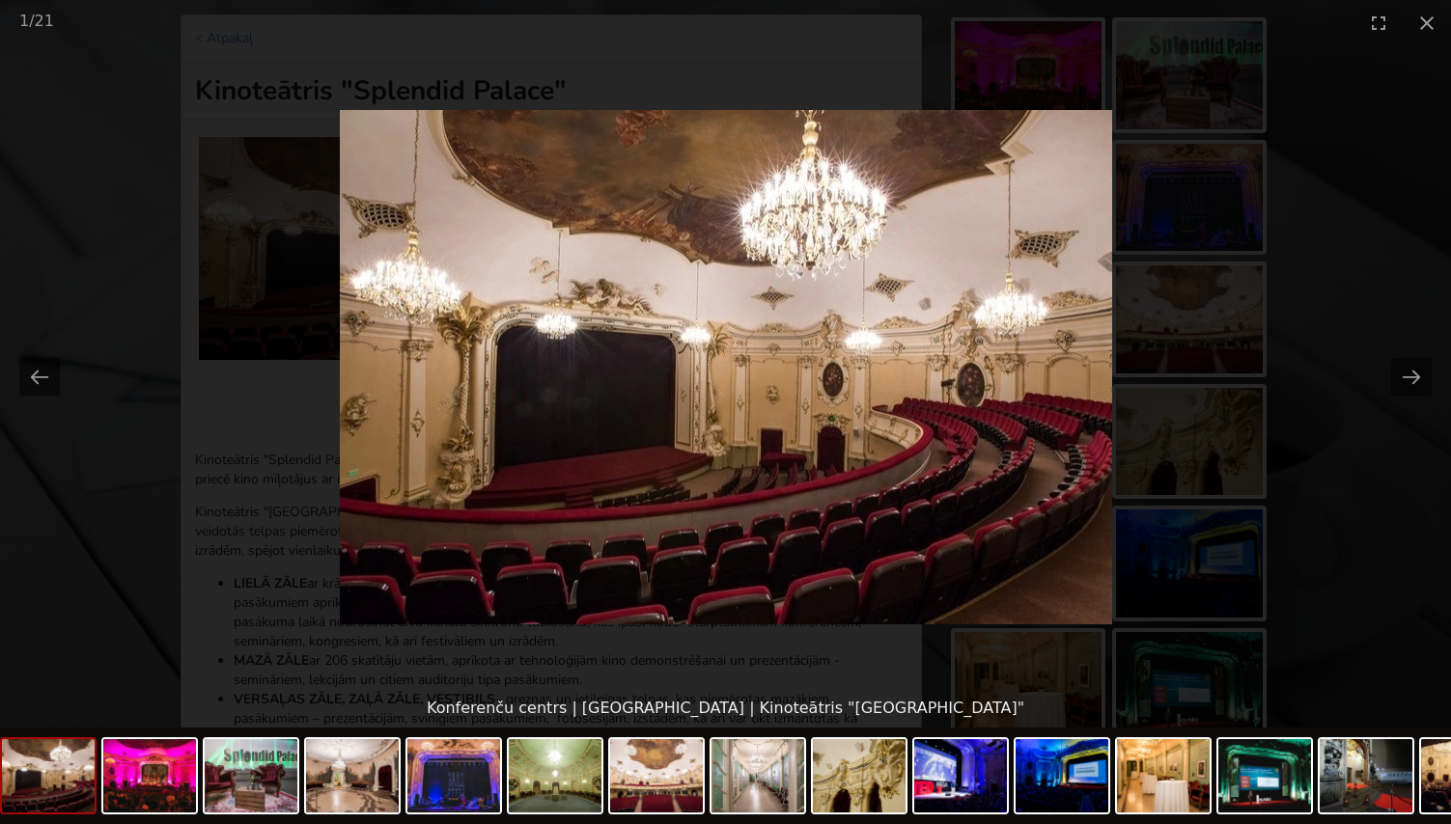
click at [1149, 248] on picture at bounding box center [725, 367] width 1451 height 644
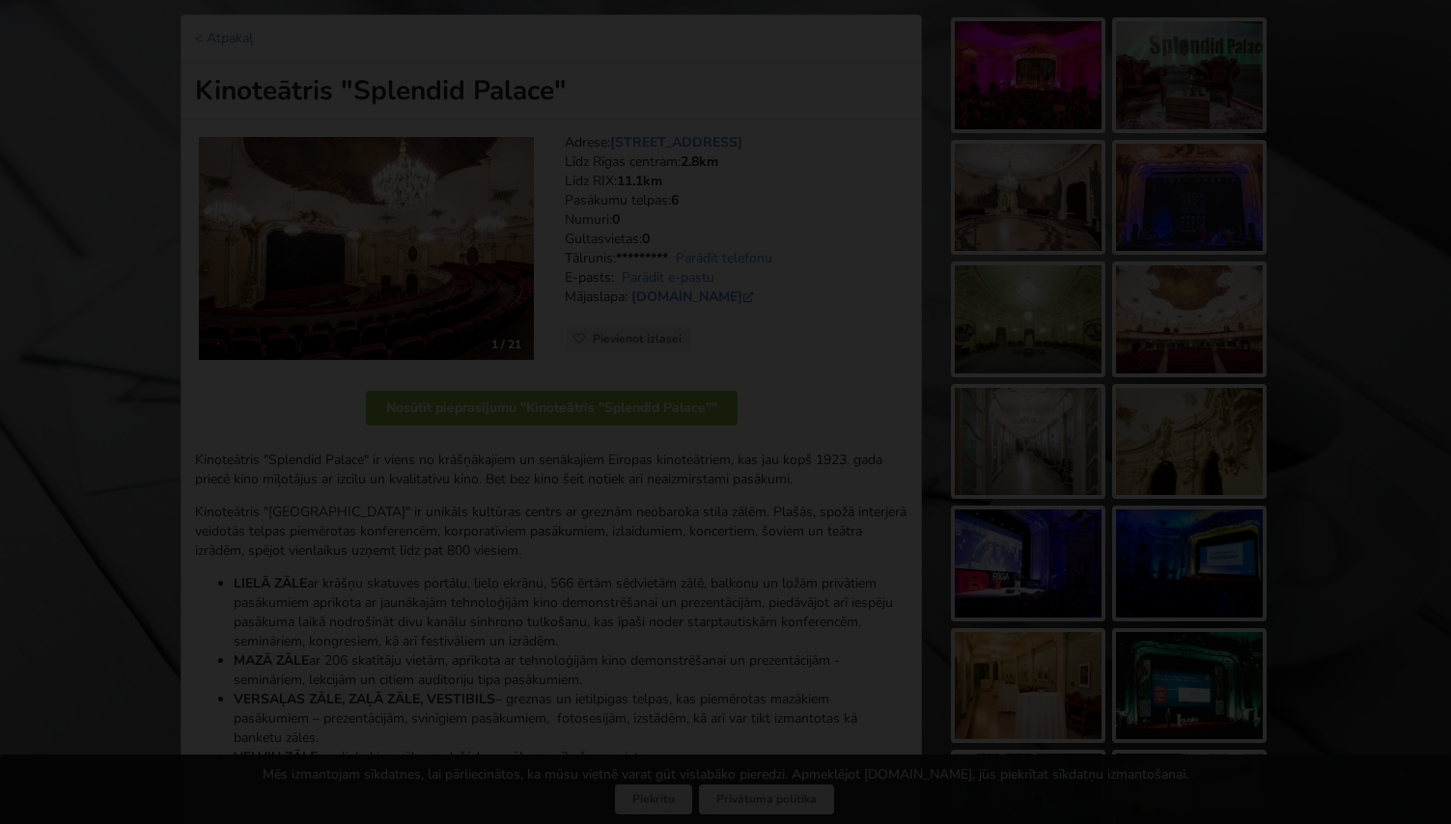
scroll to position [0, 0]
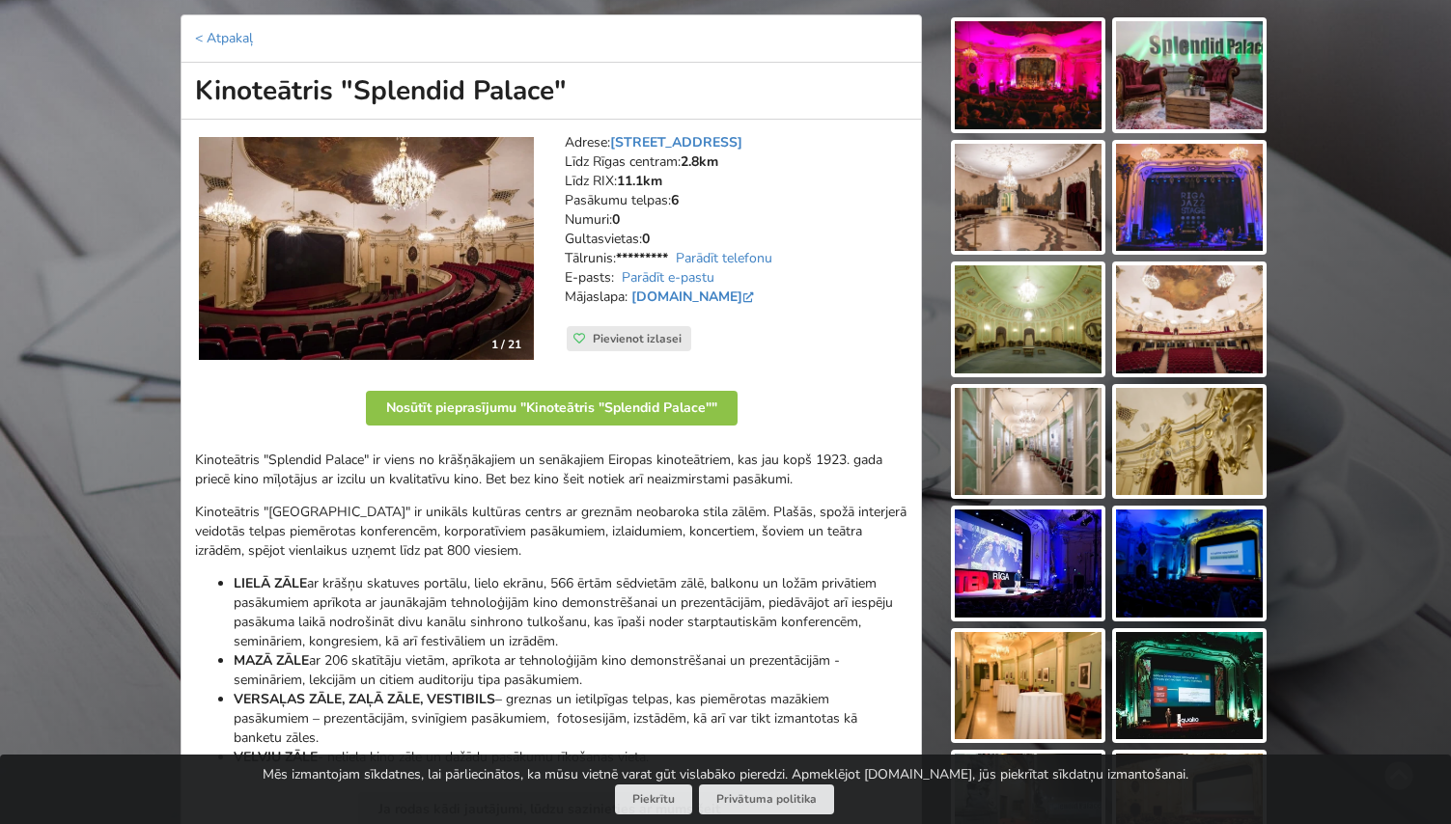
click at [1043, 204] on img at bounding box center [1028, 198] width 147 height 108
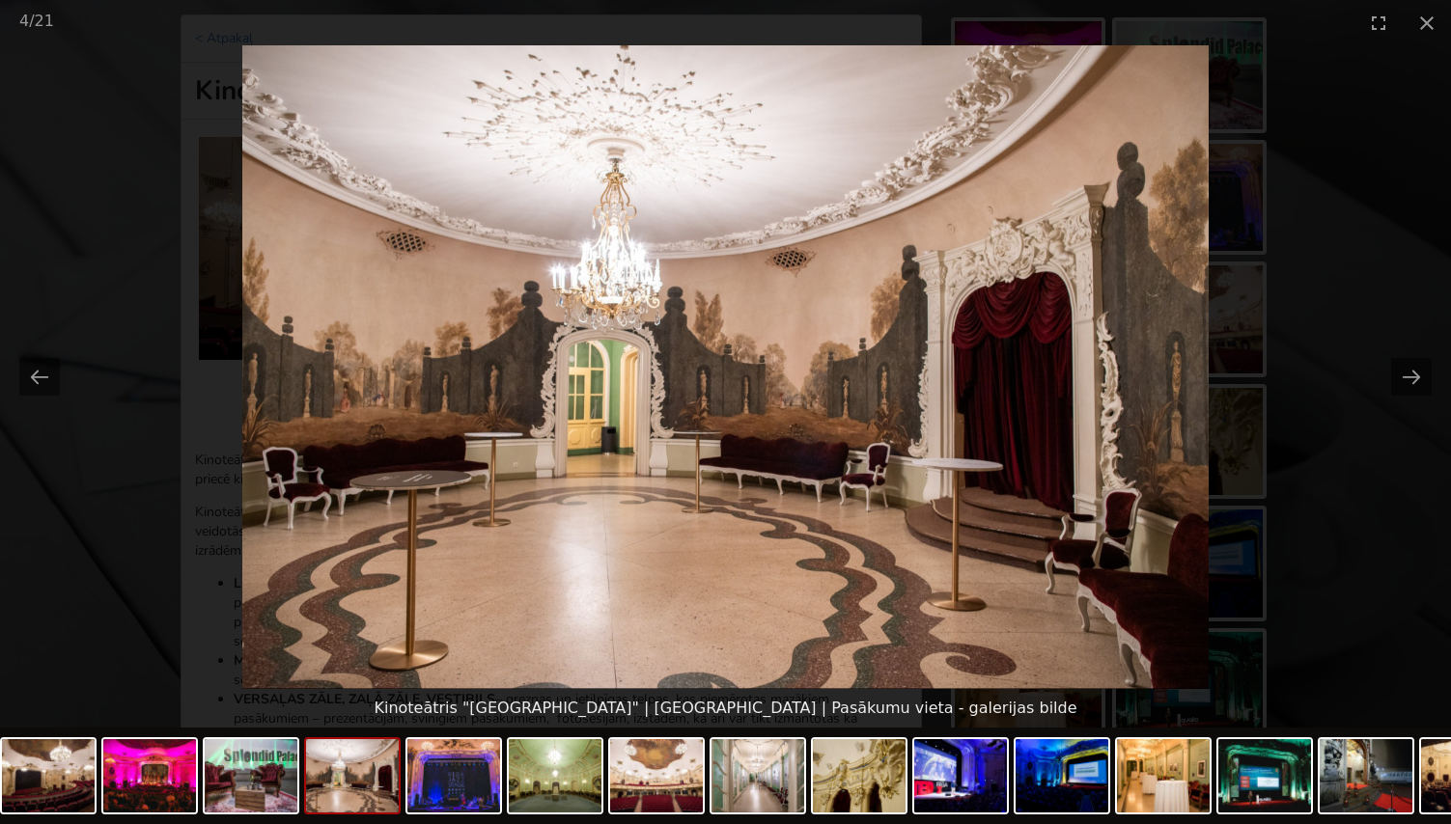
click at [1157, 327] on picture at bounding box center [725, 367] width 1451 height 644
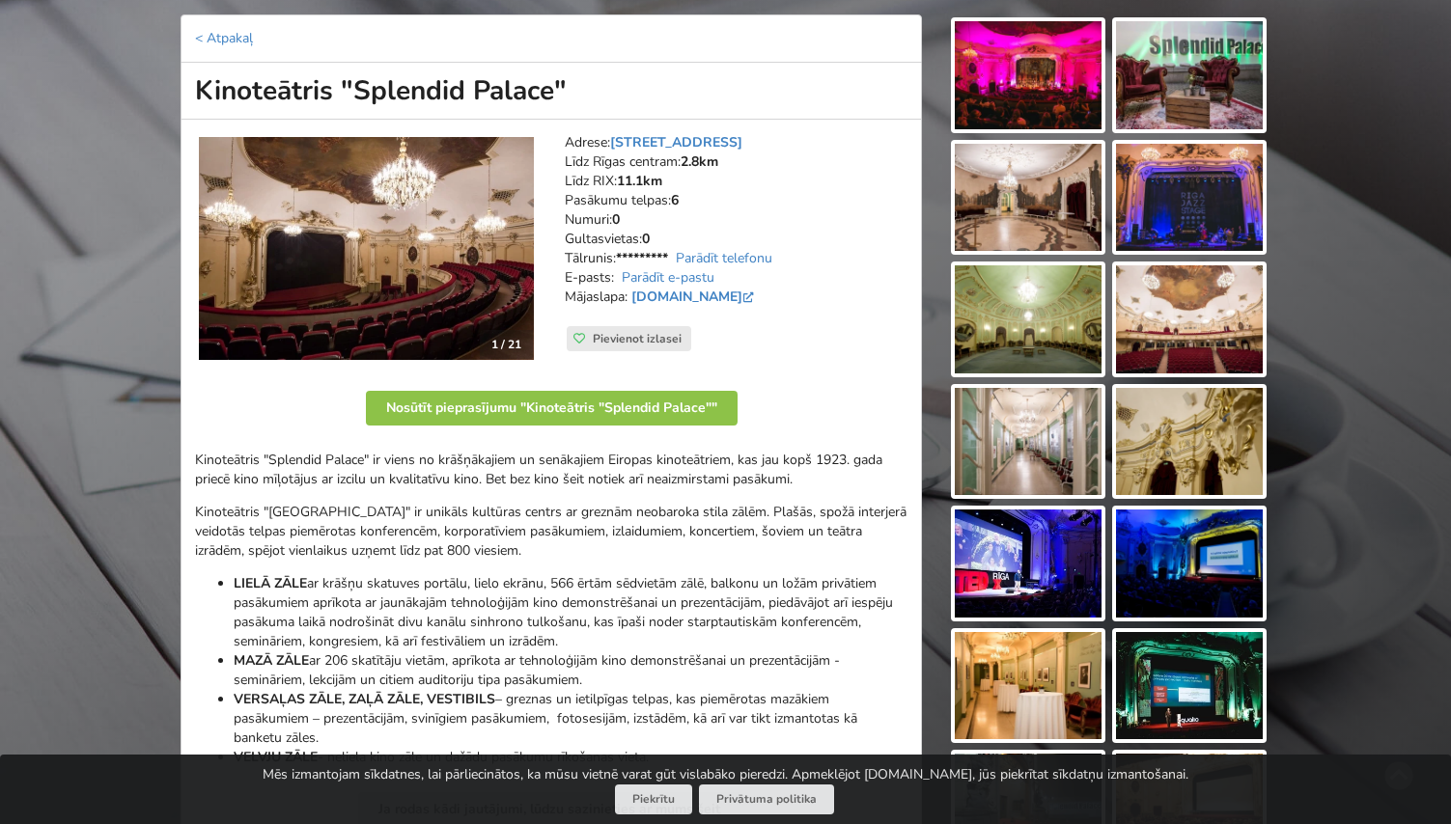
drag, startPoint x: 591, startPoint y: 95, endPoint x: 194, endPoint y: 91, distance: 396.8
click at [193, 91] on h1 "Kinoteātris "Splendid Palace"" at bounding box center [551, 91] width 741 height 57
copy h1 "Kinoteātris "Splendid Palace""
click at [790, 94] on h1 "Kinoteātris "Splendid Palace"" at bounding box center [551, 91] width 741 height 57
click at [1040, 445] on img at bounding box center [1028, 442] width 147 height 108
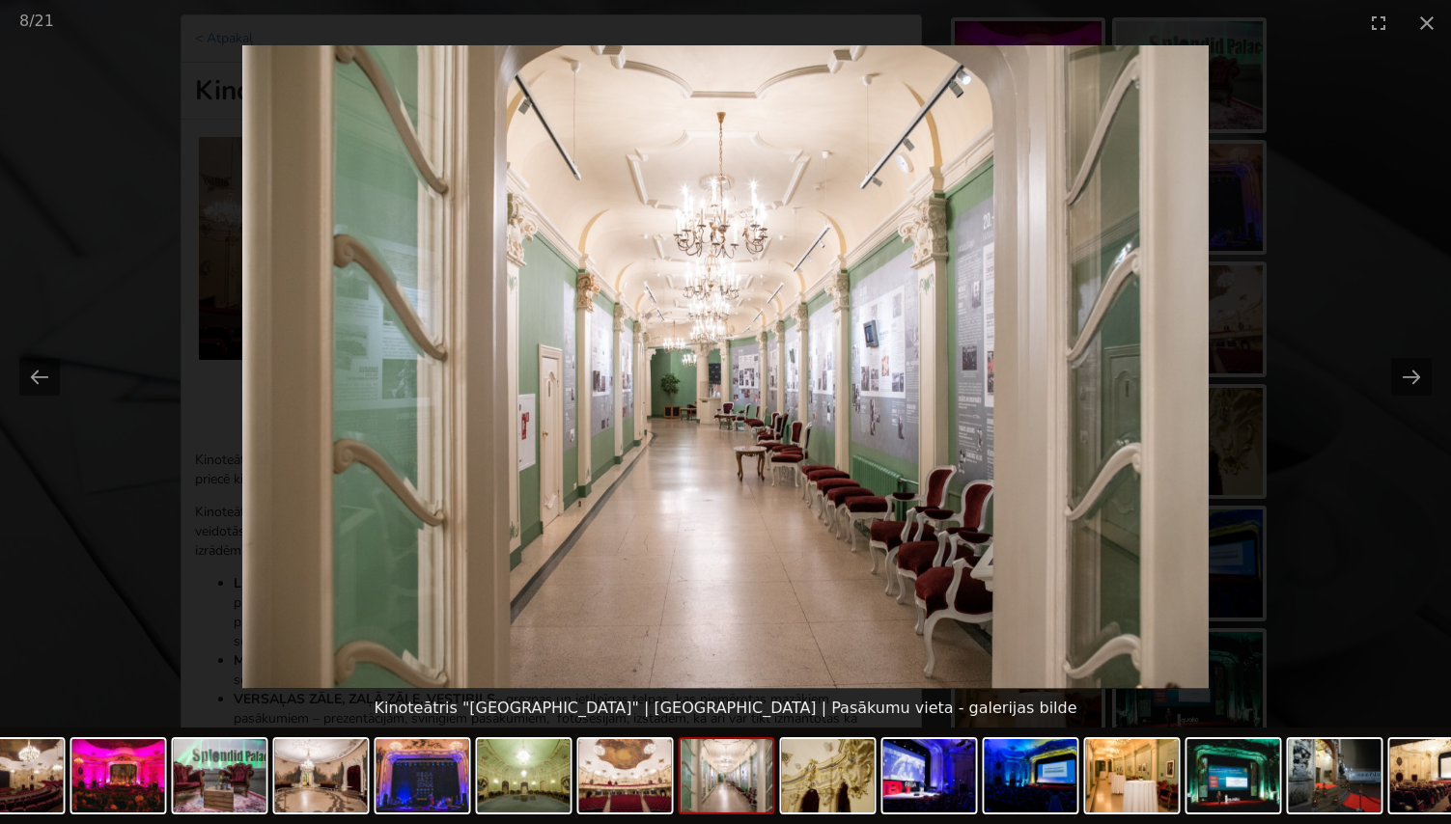
click at [1170, 335] on picture at bounding box center [725, 367] width 1451 height 644
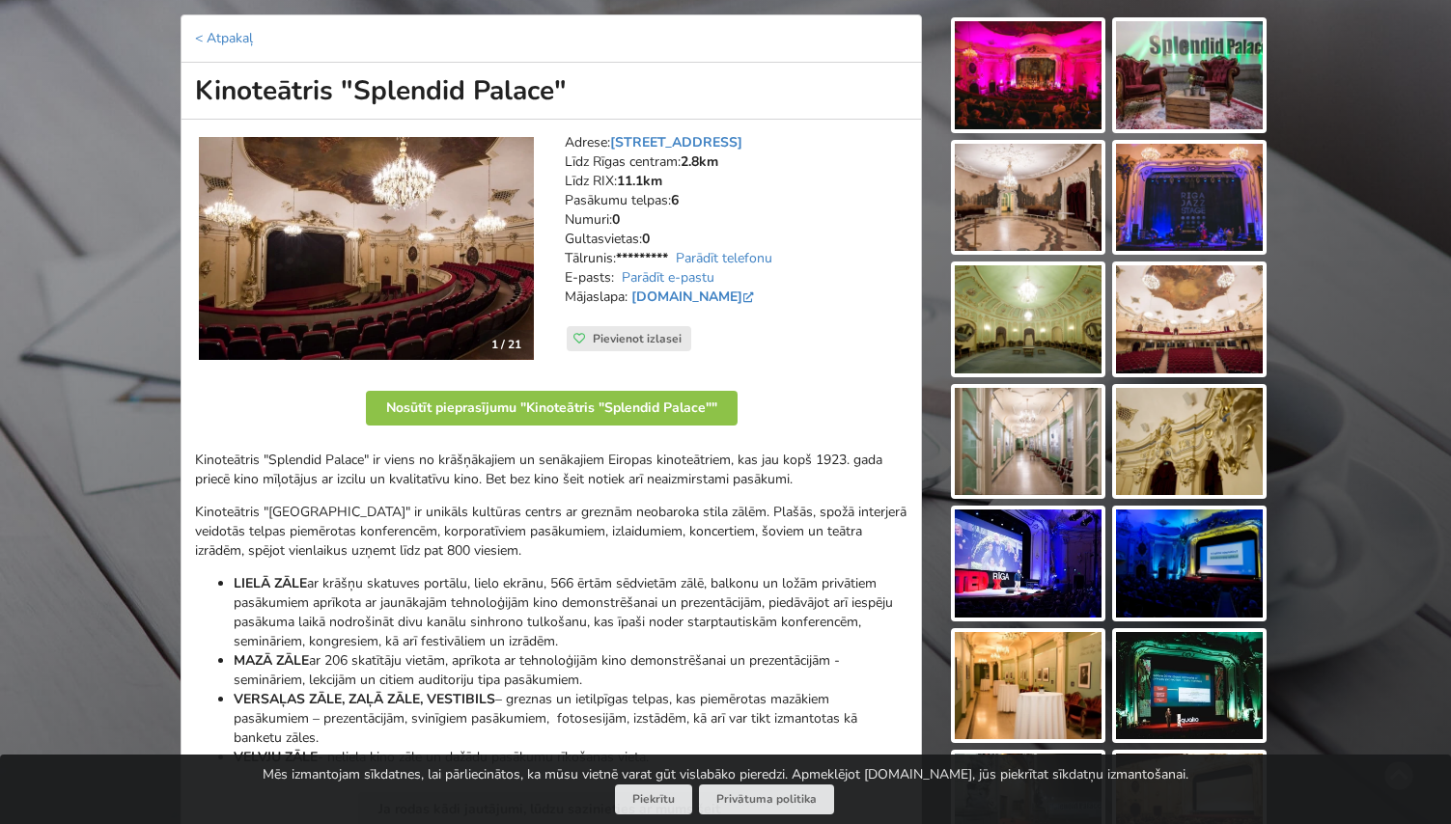
click at [1029, 197] on img at bounding box center [1028, 198] width 147 height 108
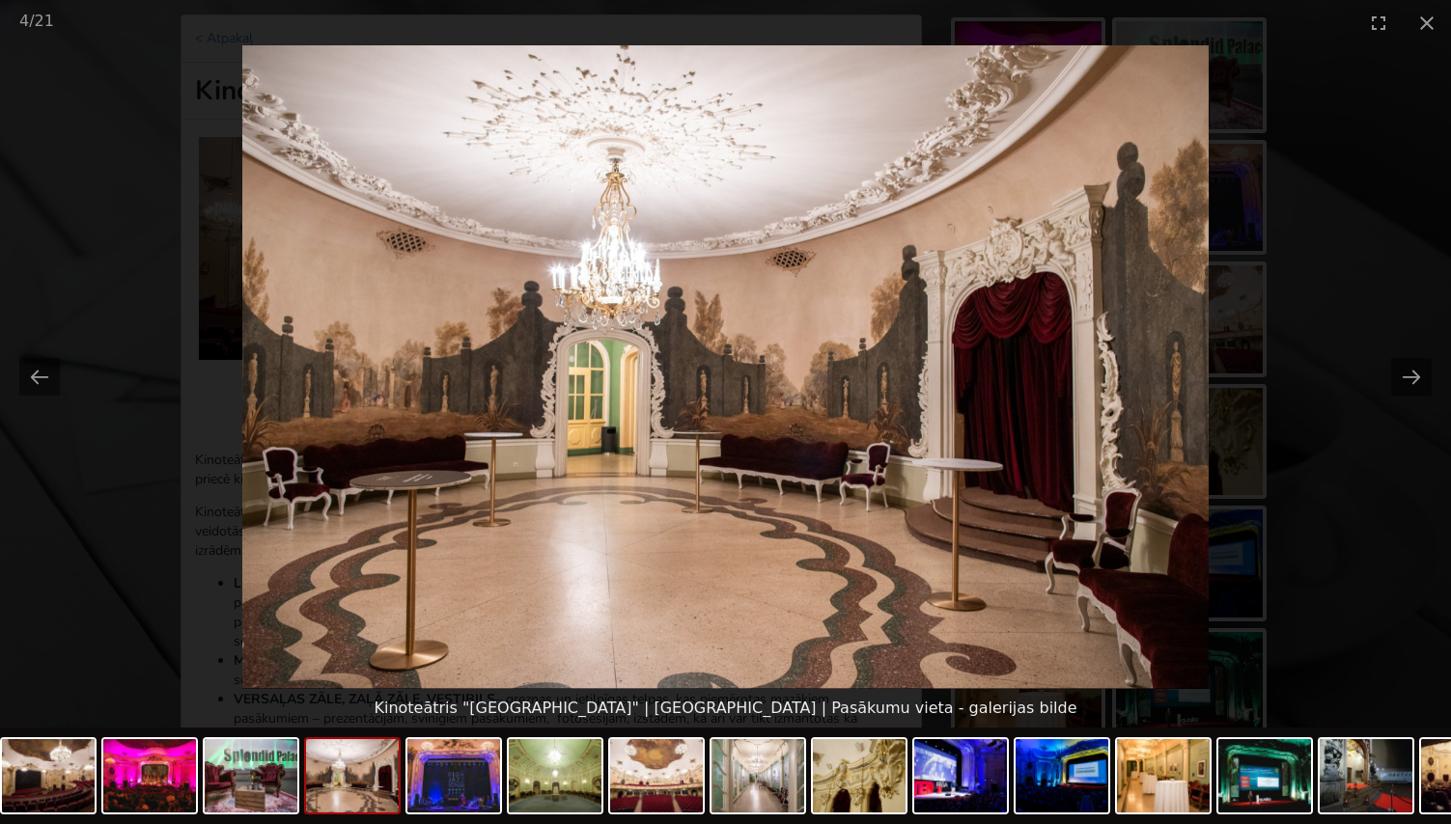
click at [1185, 280] on picture at bounding box center [725, 367] width 1451 height 644
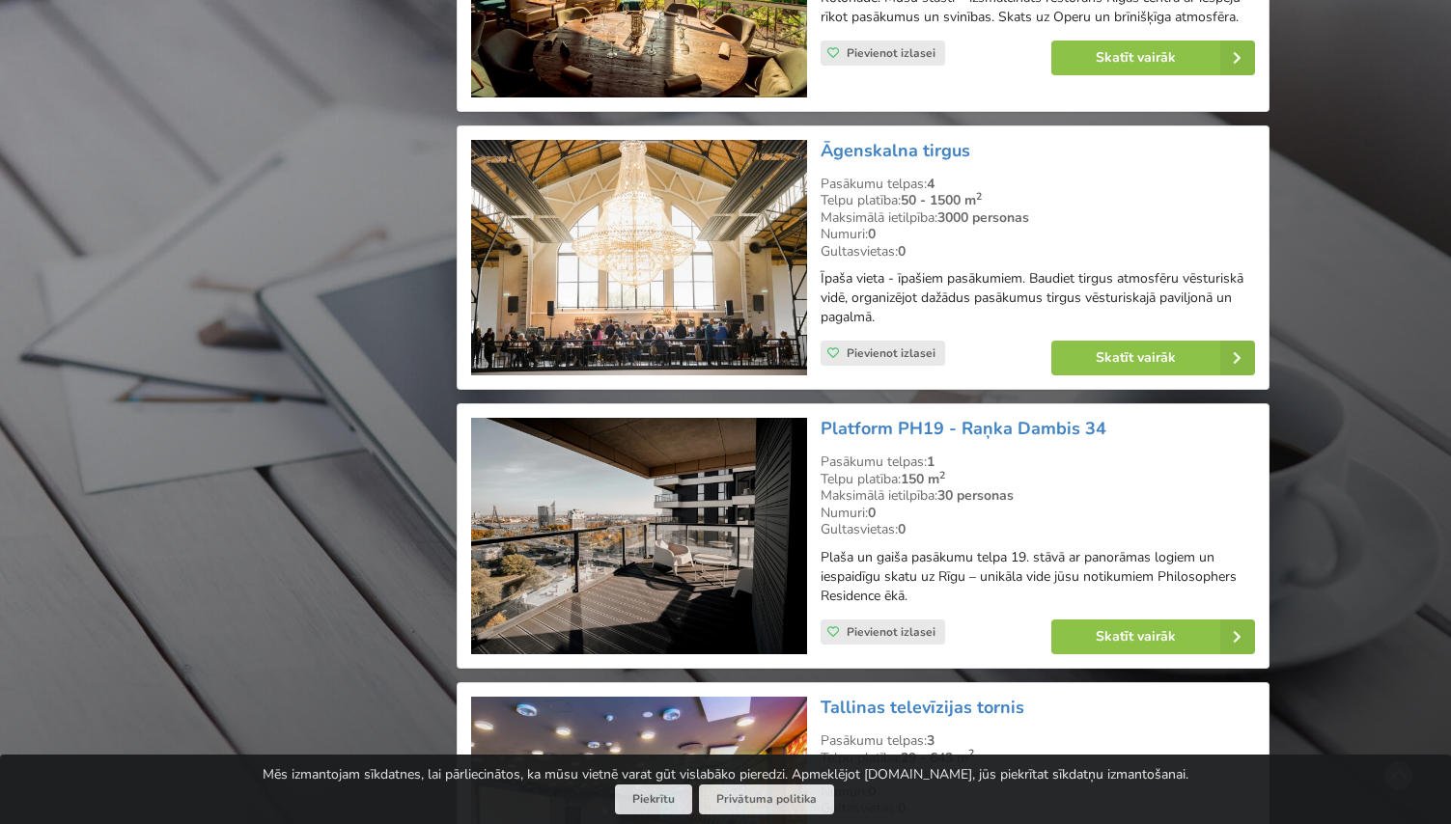
scroll to position [2770, 0]
